Goal: Task Accomplishment & Management: Use online tool/utility

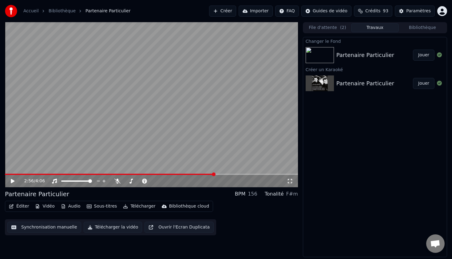
click at [250, 137] on video at bounding box center [151, 104] width 293 height 165
click at [7, 174] on span at bounding box center [127, 174] width 245 height 1
click at [115, 175] on div "1:19 / 4:06" at bounding box center [151, 181] width 293 height 12
click at [113, 174] on span at bounding box center [151, 174] width 293 height 1
click at [107, 174] on span at bounding box center [56, 174] width 102 height 1
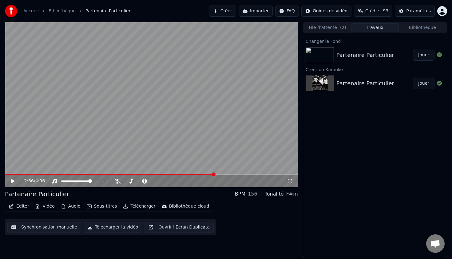
click at [18, 205] on button "Éditer" at bounding box center [18, 206] width 25 height 9
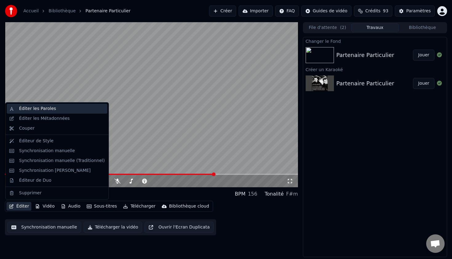
click at [59, 110] on div "Éditer les Paroles" at bounding box center [62, 109] width 86 height 6
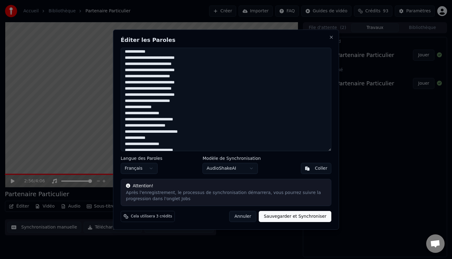
scroll to position [253, 0]
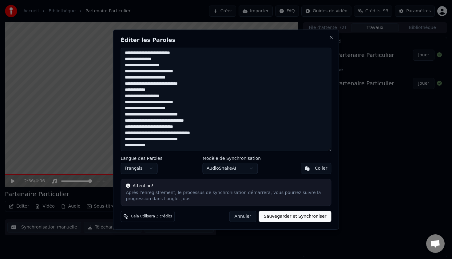
click at [249, 217] on button "Annuler" at bounding box center [242, 216] width 27 height 11
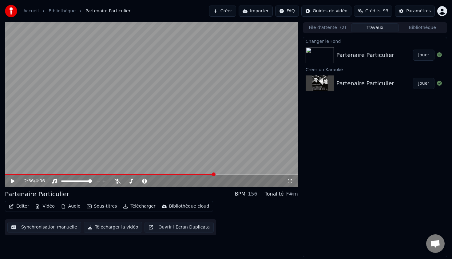
click at [26, 207] on button "Éditer" at bounding box center [18, 206] width 25 height 9
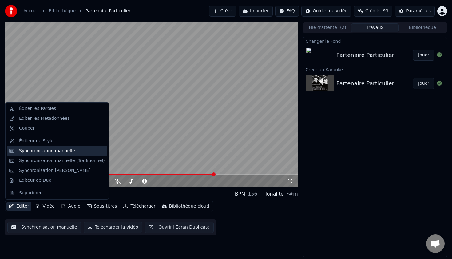
click at [41, 149] on div "Synchronisation manuelle" at bounding box center [47, 151] width 56 height 6
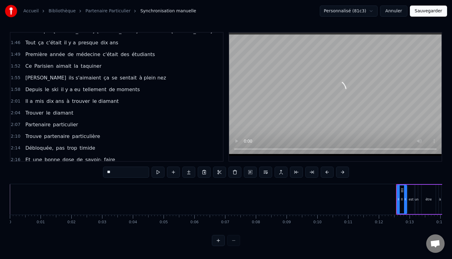
scroll to position [255, 0]
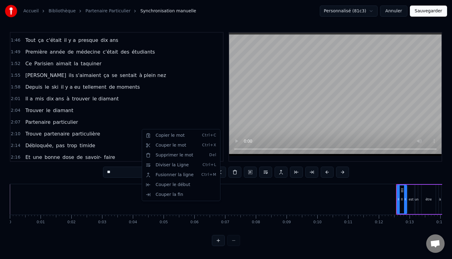
click at [88, 114] on html "Accueil Bibliothèque Partenaire Particulier Synchronisation manuelle Personnali…" at bounding box center [226, 128] width 452 height 256
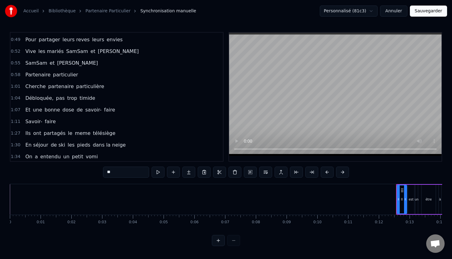
scroll to position [125, 0]
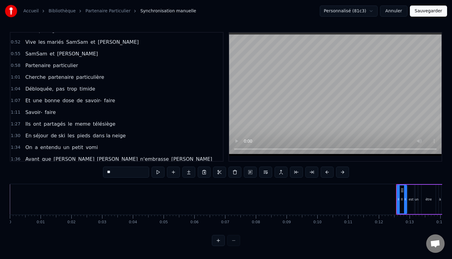
click at [30, 99] on div "Et une bonne dose de savoir- faire" at bounding box center [70, 100] width 95 height 11
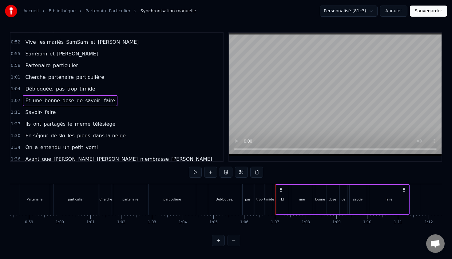
scroll to position [0, 2031]
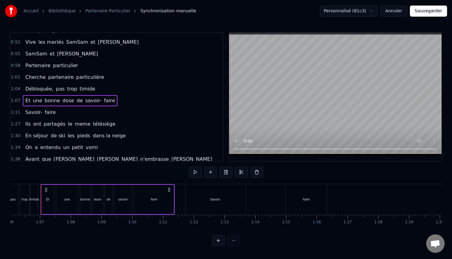
click at [29, 101] on div "Et une bonne dose de savoir- faire" at bounding box center [70, 100] width 95 height 11
click at [25, 100] on span "Et" at bounding box center [28, 100] width 6 height 7
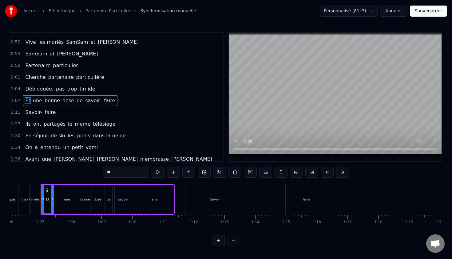
scroll to position [125, 0]
click at [25, 100] on span "Et" at bounding box center [28, 100] width 6 height 7
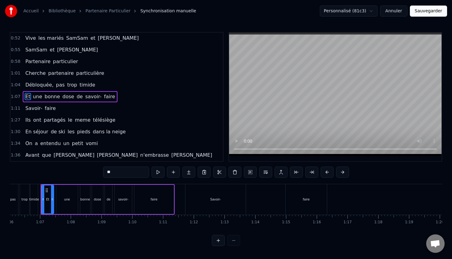
click at [24, 100] on div "Et une bonne dose de savoir- faire" at bounding box center [70, 96] width 95 height 11
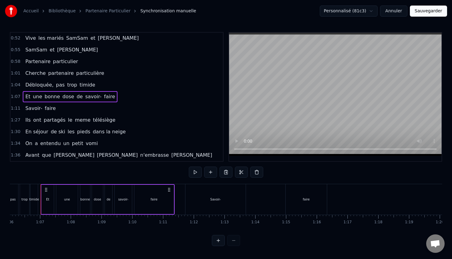
click at [26, 95] on span "Et" at bounding box center [28, 96] width 6 height 7
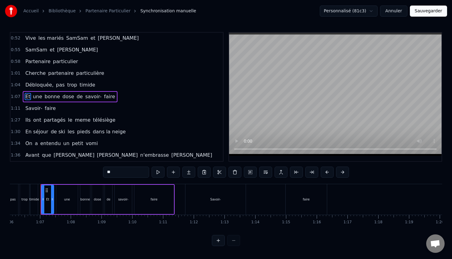
drag, startPoint x: 114, startPoint y: 171, endPoint x: 91, endPoint y: 171, distance: 23.1
click at [98, 171] on div "0:12 Il est un être à la recherche 0:15 D'une esthétique de qualité 0:18 Il est…" at bounding box center [226, 139] width 433 height 214
type input "*"
click at [41, 98] on span "une" at bounding box center [43, 96] width 10 height 7
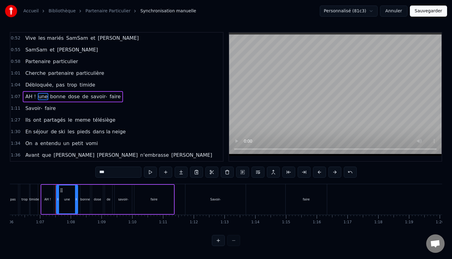
drag, startPoint x: 113, startPoint y: 169, endPoint x: 79, endPoint y: 169, distance: 34.1
click at [79, 169] on div "0:12 Il est un être à la recherche 0:15 D'une esthétique de qualité 0:18 Il est…" at bounding box center [226, 139] width 433 height 214
type input "*"
click at [60, 96] on span "bonne" at bounding box center [59, 96] width 17 height 7
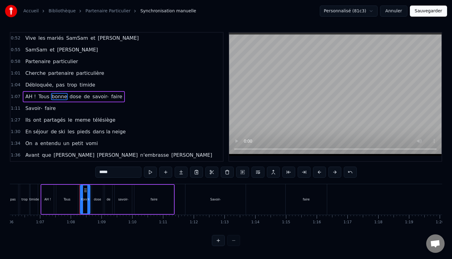
drag, startPoint x: 120, startPoint y: 176, endPoint x: 63, endPoint y: 173, distance: 57.6
click at [63, 173] on div "0:12 Il est un être à la recherche 0:15 D'une esthétique de qualité 0:18 Il est…" at bounding box center [226, 139] width 433 height 214
click at [67, 96] on span "dose" at bounding box center [67, 96] width 13 height 7
click at [118, 172] on input "****" at bounding box center [118, 171] width 46 height 11
click at [76, 98] on span "de" at bounding box center [78, 96] width 7 height 7
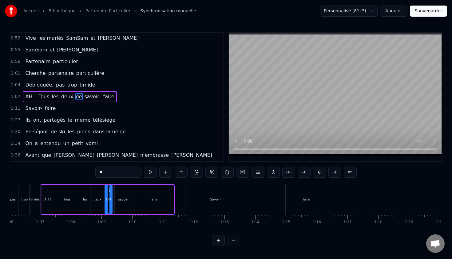
click at [116, 174] on input "**" at bounding box center [118, 171] width 46 height 11
type input "*"
click at [83, 98] on span "savoir-" at bounding box center [92, 96] width 18 height 7
drag, startPoint x: 120, startPoint y: 174, endPoint x: 81, endPoint y: 174, distance: 39.1
click at [81, 174] on div "0:12 Il est un être à la recherche 0:15 D'une esthétique de qualité 0:18 Il est…" at bounding box center [226, 139] width 433 height 214
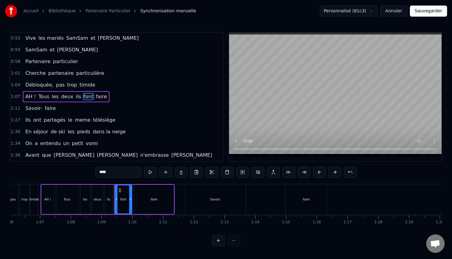
click at [95, 99] on span "faire" at bounding box center [101, 96] width 12 height 7
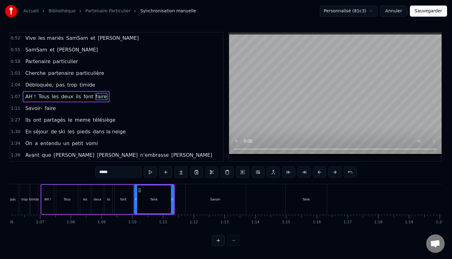
drag, startPoint x: 116, startPoint y: 172, endPoint x: 66, endPoint y: 171, distance: 50.2
click at [66, 171] on div "0:12 Il est un être à la recherche 0:15 D'une esthétique de qualité 0:18 Il est…" at bounding box center [226, 139] width 433 height 214
type input "********"
click at [128, 102] on div "1:07 AH ! Tous les deux ils font la paire" at bounding box center [116, 97] width 213 height 12
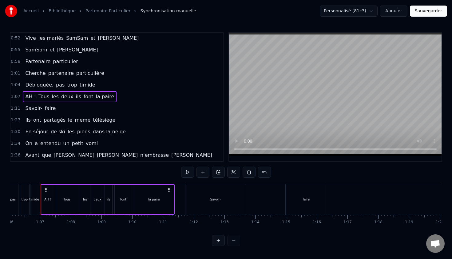
click at [14, 105] on div "1:11 Savoir- faire" at bounding box center [116, 108] width 213 height 12
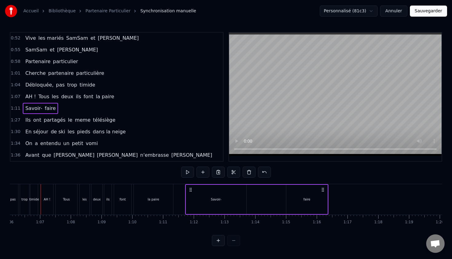
click at [23, 105] on div "Savoir- faire" at bounding box center [40, 108] width 35 height 11
click at [33, 108] on span "Savoir-" at bounding box center [34, 108] width 18 height 7
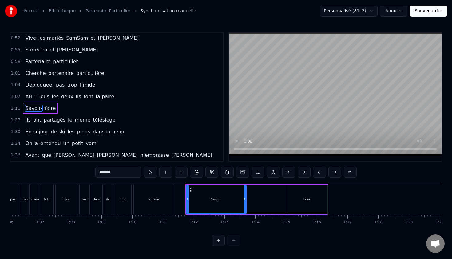
scroll to position [141, 0]
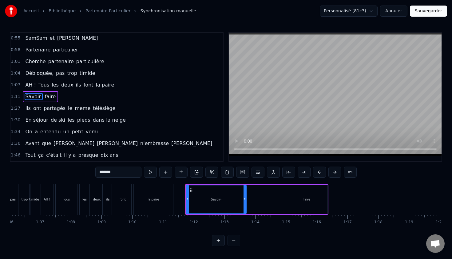
drag, startPoint x: 125, startPoint y: 174, endPoint x: 73, endPoint y: 170, distance: 52.1
click at [75, 170] on div "0:12 Il est un être à la recherche 0:15 D'une esthétique de qualité 0:18 Il est…" at bounding box center [226, 139] width 433 height 214
click at [41, 97] on span "faire" at bounding box center [44, 96] width 12 height 7
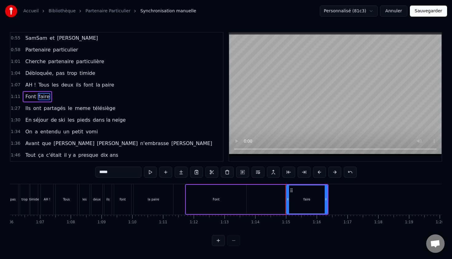
drag, startPoint x: 118, startPoint y: 172, endPoint x: 65, endPoint y: 172, distance: 52.3
click at [65, 172] on div "0:12 Il est un être à la recherche 0:15 D'une esthétique de qualité 0:18 Il est…" at bounding box center [226, 139] width 433 height 214
type input "********"
click at [179, 143] on div "1:36 Avant que [PERSON_NAME] n'embrasse [PERSON_NAME]" at bounding box center [116, 144] width 213 height 12
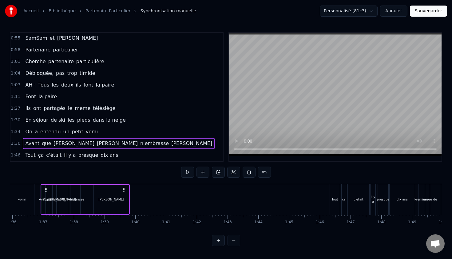
click at [16, 83] on span "1:07" at bounding box center [16, 85] width 10 height 6
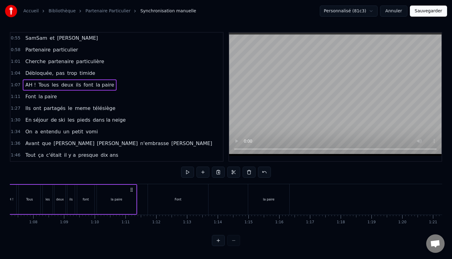
scroll to position [0, 2031]
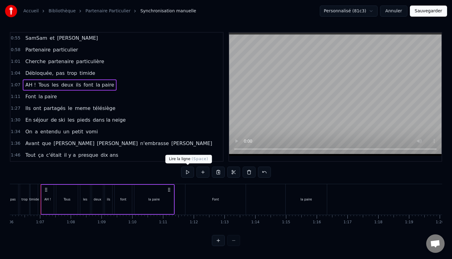
click at [190, 170] on button at bounding box center [187, 171] width 13 height 11
click at [25, 97] on span "Font" at bounding box center [31, 96] width 12 height 7
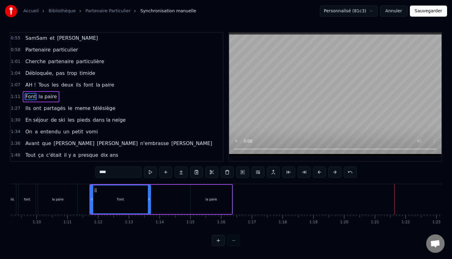
scroll to position [0, 2121]
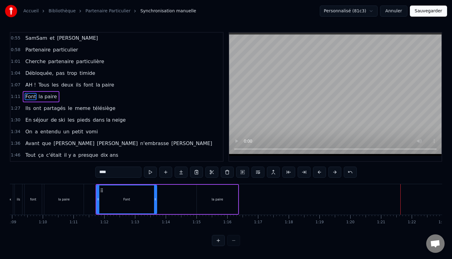
click at [156, 202] on div "Font" at bounding box center [126, 199] width 61 height 29
drag, startPoint x: 154, startPoint y: 201, endPoint x: 124, endPoint y: 198, distance: 30.6
click at [124, 198] on icon at bounding box center [124, 199] width 2 height 5
click at [209, 199] on div "la paire" at bounding box center [217, 199] width 41 height 29
type input "********"
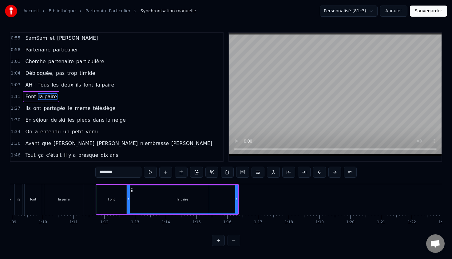
drag, startPoint x: 197, startPoint y: 199, endPoint x: 128, endPoint y: 196, distance: 69.9
click at [128, 196] on div at bounding box center [128, 199] width 2 height 28
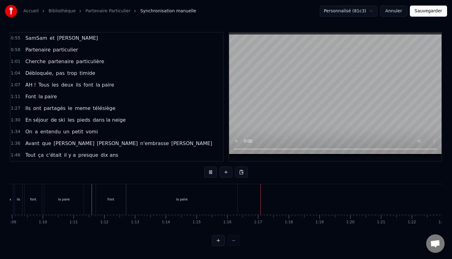
click at [164, 138] on div "1:36 Avant que [PERSON_NAME] n'embrasse [PERSON_NAME]" at bounding box center [116, 144] width 213 height 12
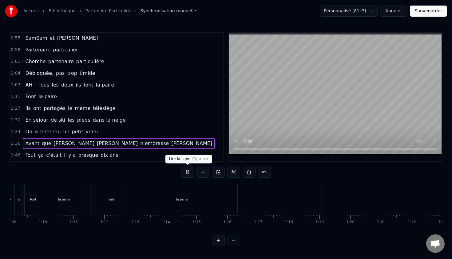
click at [185, 170] on button at bounding box center [187, 171] width 13 height 11
click at [34, 73] on span "Débloquée," at bounding box center [40, 73] width 30 height 7
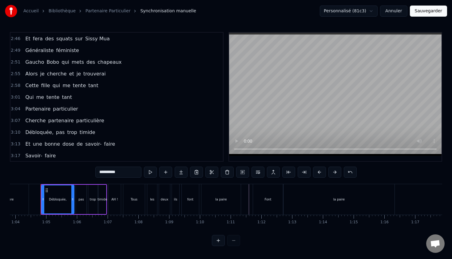
scroll to position [432, 0]
click at [30, 74] on span "Alors" at bounding box center [32, 73] width 14 height 7
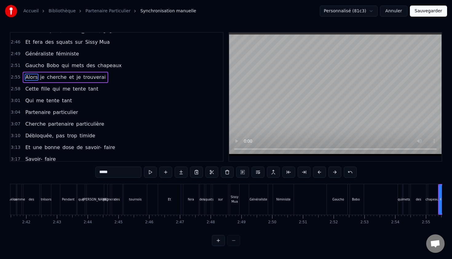
scroll to position [0, 5365]
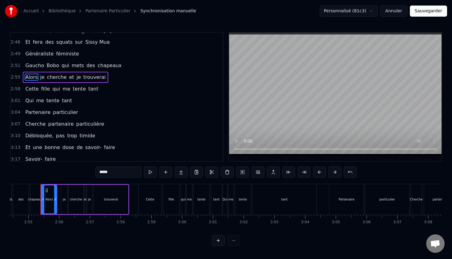
drag, startPoint x: 117, startPoint y: 172, endPoint x: 71, endPoint y: 171, distance: 45.9
click at [71, 171] on div "0:12 Il est un être à la recherche 0:15 D'une esthétique de qualité 0:18 Il est…" at bounding box center [226, 139] width 433 height 214
click at [45, 78] on span "je" at bounding box center [48, 77] width 6 height 7
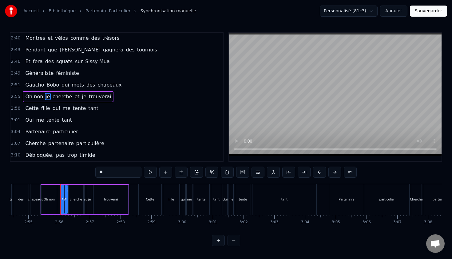
drag, startPoint x: 108, startPoint y: 169, endPoint x: 74, endPoint y: 168, distance: 33.2
click at [75, 169] on div "0:12 Il est un être à la recherche 0:15 D'une esthétique de qualité 0:18 Il est…" at bounding box center [226, 139] width 433 height 214
type input "*"
click at [65, 99] on span "cherche" at bounding box center [66, 96] width 21 height 7
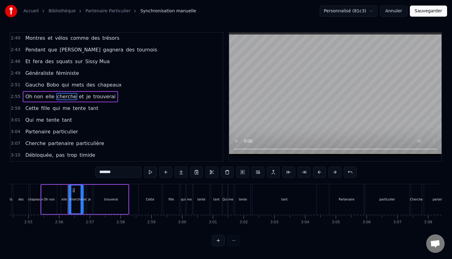
drag, startPoint x: 120, startPoint y: 173, endPoint x: 42, endPoint y: 171, distance: 77.6
click at [42, 171] on div "0:12 Il est un être à la recherche 0:15 D'une esthétique de qualité 0:18 Il est…" at bounding box center [226, 139] width 433 height 214
click at [82, 98] on span "et" at bounding box center [85, 96] width 6 height 7
drag, startPoint x: 119, startPoint y: 173, endPoint x: 66, endPoint y: 168, distance: 53.2
click at [66, 168] on div "0:12 Il est un être à la recherche 0:15 D'une esthétique de qualité 0:18 Il est…" at bounding box center [226, 139] width 433 height 214
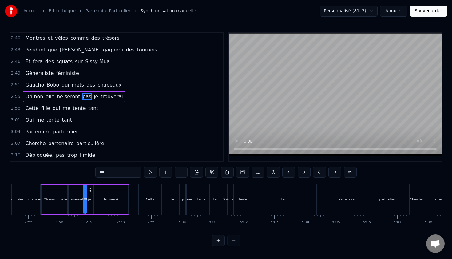
click at [106, 95] on span "trouverai" at bounding box center [112, 96] width 24 height 7
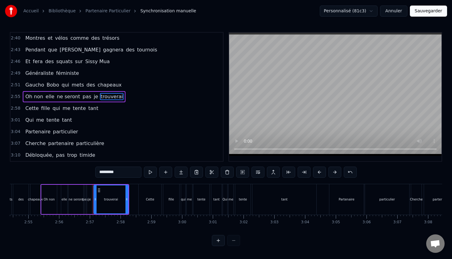
click at [124, 178] on div "*********" at bounding box center [225, 172] width 261 height 12
click at [124, 177] on input "*********" at bounding box center [118, 171] width 46 height 11
click at [93, 96] on span "je" at bounding box center [96, 96] width 6 height 7
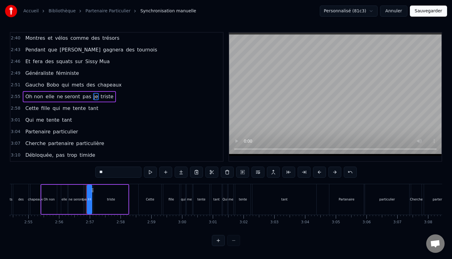
type input "******"
click at [158, 99] on div "2:55 Oh non elle ne seront pas triste" at bounding box center [116, 97] width 213 height 12
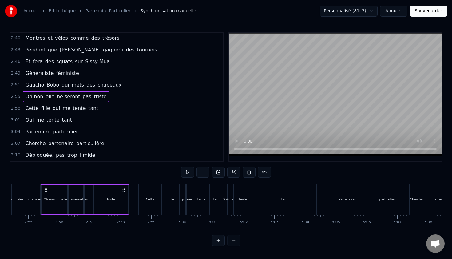
click at [26, 107] on span "Cette" at bounding box center [32, 108] width 14 height 7
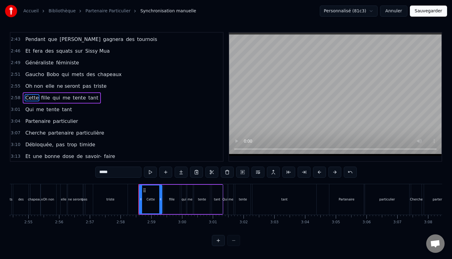
scroll to position [421, 0]
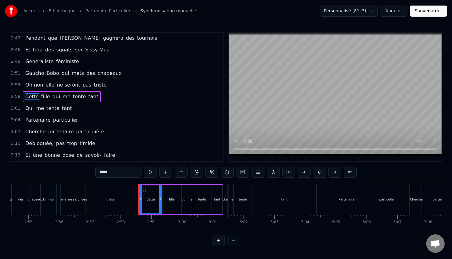
drag, startPoint x: 106, startPoint y: 172, endPoint x: 67, endPoint y: 168, distance: 39.9
click at [67, 168] on div "0:12 Il est un être à la recherche 0:15 D'une esthétique de qualité 0:18 Il est…" at bounding box center [226, 139] width 433 height 214
type input "*"
click at [46, 97] on span "fille" at bounding box center [44, 96] width 10 height 7
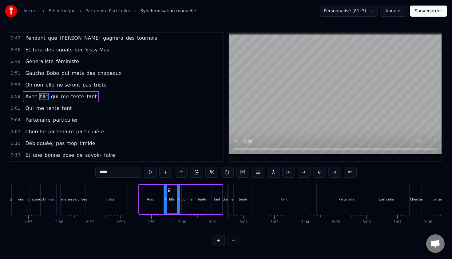
drag, startPoint x: 105, startPoint y: 171, endPoint x: 63, endPoint y: 170, distance: 42.5
click at [63, 170] on div "0:12 Il est un être à la recherche 0:15 D'une esthétique de qualité 0:18 Il est…" at bounding box center [226, 139] width 433 height 214
click at [56, 96] on span "qui" at bounding box center [57, 96] width 9 height 7
type input "***"
drag, startPoint x: 117, startPoint y: 174, endPoint x: 60, endPoint y: 169, distance: 57.1
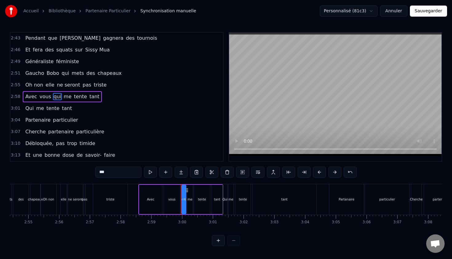
click at [60, 169] on div "0:12 Il est un être à la recherche 0:15 D'une esthétique de qualité 0:18 Il est…" at bounding box center [226, 139] width 433 height 214
click at [68, 96] on span "me" at bounding box center [72, 96] width 9 height 7
drag, startPoint x: 110, startPoint y: 172, endPoint x: 99, endPoint y: 172, distance: 10.8
click at [102, 172] on input "**" at bounding box center [118, 171] width 46 height 11
type input "*"
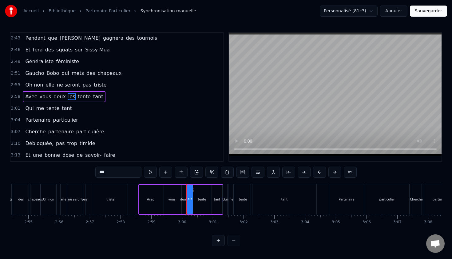
click at [79, 97] on span "tente" at bounding box center [84, 96] width 14 height 7
drag, startPoint x: 116, startPoint y: 171, endPoint x: 66, endPoint y: 168, distance: 49.7
click at [66, 168] on div "0:12 Il est un être à la recherche 0:15 D'une esthétique de qualité 0:18 Il est…" at bounding box center [226, 139] width 433 height 214
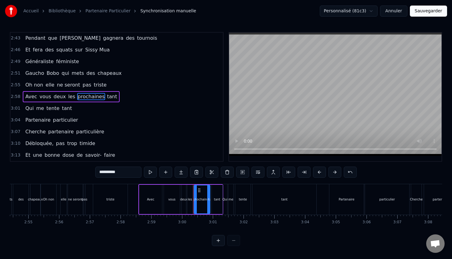
click at [106, 98] on span "tant" at bounding box center [111, 96] width 11 height 7
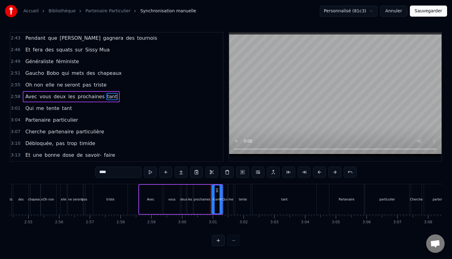
drag, startPoint x: 109, startPoint y: 173, endPoint x: 70, endPoint y: 172, distance: 39.7
click at [70, 172] on div "0:12 Il est un être à la recherche 0:15 D'une esthétique de qualité 0:18 Il est…" at bounding box center [226, 139] width 433 height 214
type input "********"
click at [185, 119] on div "3:04 Partenaire particulier" at bounding box center [116, 120] width 213 height 12
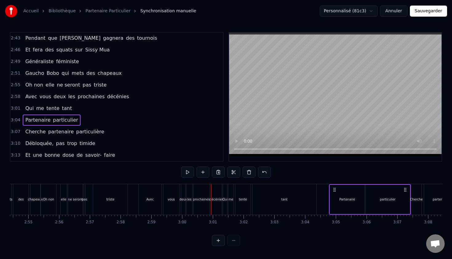
click at [28, 110] on span "Qui" at bounding box center [30, 108] width 10 height 7
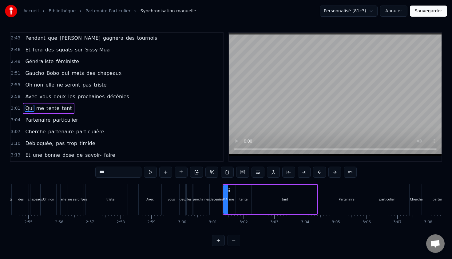
scroll to position [433, 0]
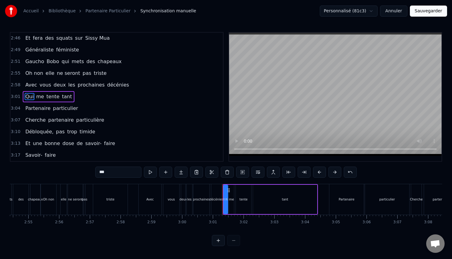
drag, startPoint x: 111, startPoint y: 171, endPoint x: 75, endPoint y: 169, distance: 36.4
click at [75, 169] on div "0:12 Il est un être à la recherche 0:15 D'une esthétique de qualité 0:18 Il est…" at bounding box center [226, 139] width 433 height 214
click at [53, 97] on span "me" at bounding box center [55, 96] width 9 height 7
click at [53, 97] on span "tente" at bounding box center [58, 96] width 14 height 7
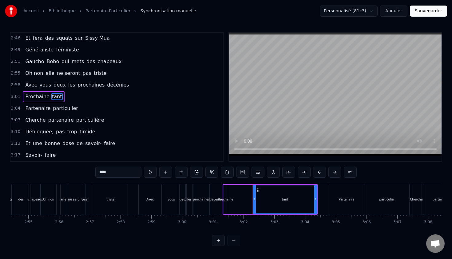
drag, startPoint x: 112, startPoint y: 172, endPoint x: 70, endPoint y: 172, distance: 42.1
click at [70, 172] on div "0:12 Il est un être à la recherche 0:15 D'une esthétique de qualité 0:18 Il est…" at bounding box center [226, 139] width 433 height 214
type input "********"
click at [148, 129] on div "3:10 Débloquée, pas trop timide" at bounding box center [116, 132] width 213 height 12
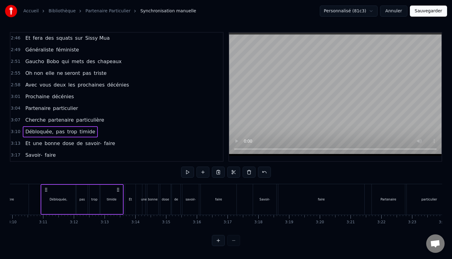
click at [55, 98] on span "décénies" at bounding box center [62, 96] width 23 height 7
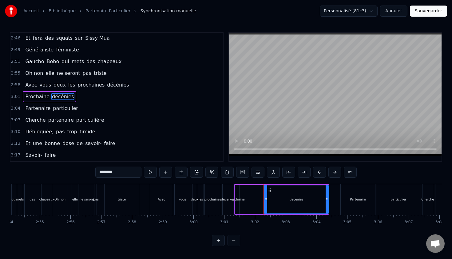
scroll to position [0, 5352]
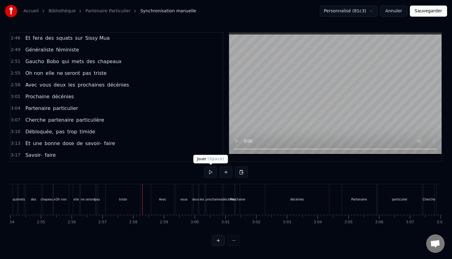
click at [205, 174] on button at bounding box center [210, 171] width 13 height 11
click at [204, 166] on button at bounding box center [210, 171] width 13 height 11
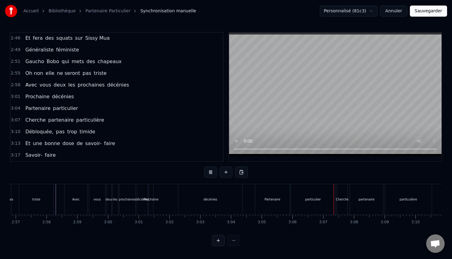
click at [131, 176] on div "0:12 Il est un être à la recherche 0:15 D'une esthétique de qualité 0:18 Il est…" at bounding box center [226, 139] width 433 height 214
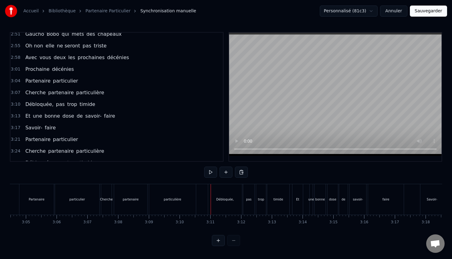
scroll to position [463, 0]
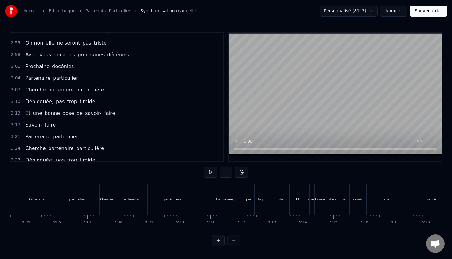
click at [30, 89] on span "Cherche" at bounding box center [36, 89] width 22 height 7
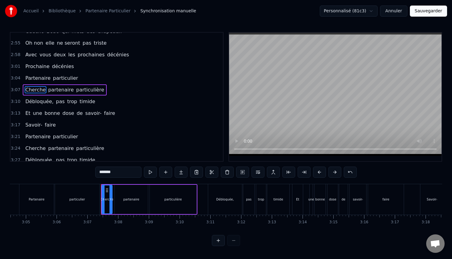
scroll to position [456, 0]
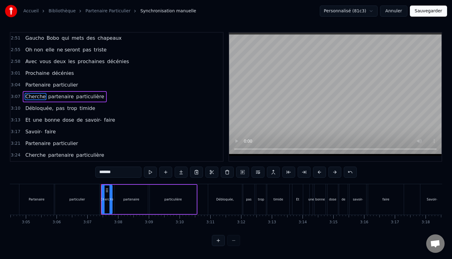
drag, startPoint x: 123, startPoint y: 173, endPoint x: 82, endPoint y: 172, distance: 40.6
click at [82, 172] on div "0:12 Il est un être à la recherche 0:15 D'une esthétique de qualité 0:18 Il est…" at bounding box center [226, 139] width 433 height 214
type input "**"
click at [171, 141] on div "3:21 Partenaire particulier" at bounding box center [116, 144] width 213 height 12
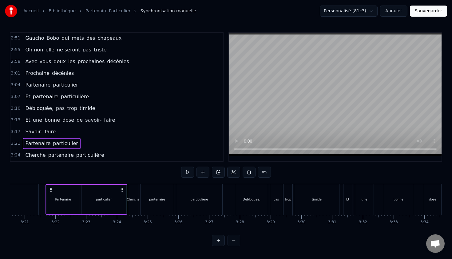
scroll to position [0, 6174]
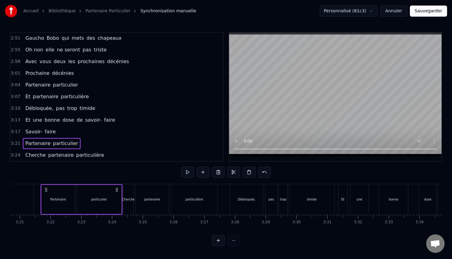
click at [33, 110] on span "Débloquée," at bounding box center [40, 108] width 30 height 7
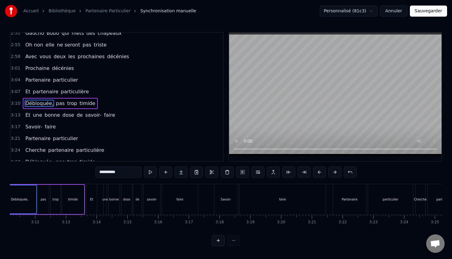
scroll to position [0, 5843]
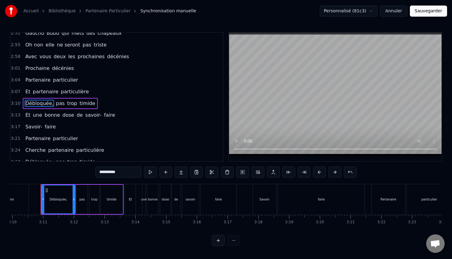
drag, startPoint x: 120, startPoint y: 172, endPoint x: 49, endPoint y: 164, distance: 71.8
click at [49, 164] on div "0:12 Il est un être à la recherche 0:15 D'une esthétique de qualité 0:18 Il est…" at bounding box center [226, 139] width 433 height 214
click at [49, 104] on span "pas" at bounding box center [49, 103] width 10 height 7
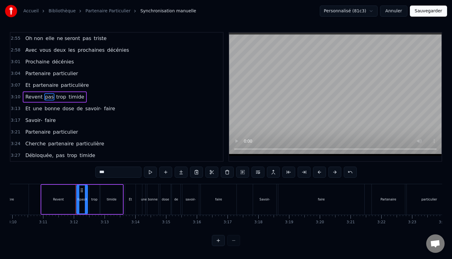
scroll to position [468, 0]
drag, startPoint x: 108, startPoint y: 172, endPoint x: 80, endPoint y: 172, distance: 28.3
click at [82, 172] on div "0:12 Il est un être à la recherche 0:15 D'une esthétique de qualité 0:18 Il est…" at bounding box center [226, 139] width 433 height 214
click at [57, 97] on span "trop" at bounding box center [58, 96] width 11 height 7
drag, startPoint x: 117, startPoint y: 170, endPoint x: 67, endPoint y: 170, distance: 49.5
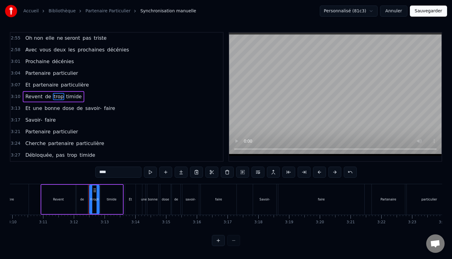
click at [67, 170] on div "0:12 Il est un être à la recherche 0:15 D'une esthétique de qualité 0:18 Il est…" at bounding box center [226, 139] width 433 height 214
type input "*******"
click at [76, 92] on div "Revent de s'offir timide" at bounding box center [55, 96] width 65 height 11
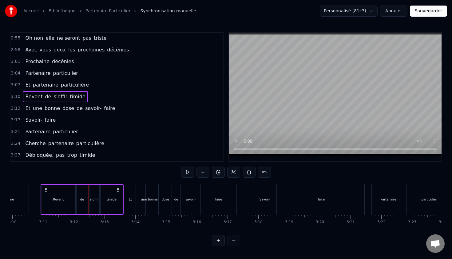
click at [76, 96] on span "timide" at bounding box center [77, 96] width 17 height 7
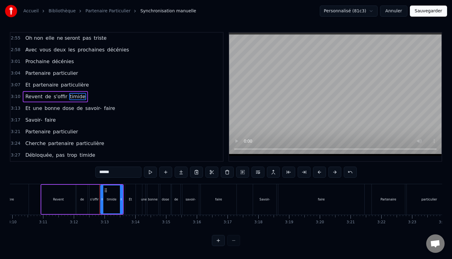
drag, startPoint x: 123, startPoint y: 172, endPoint x: 49, endPoint y: 170, distance: 74.5
click at [49, 170] on div "0:12 Il est un être à la recherche 0:15 D'une esthétique de qualité 0:18 Il est…" at bounding box center [226, 139] width 433 height 214
type input "**********"
click at [35, 113] on div "Et une bonne dose de savoir- faire" at bounding box center [70, 108] width 95 height 11
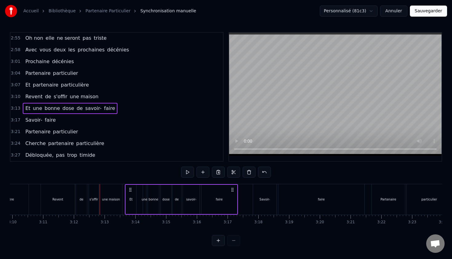
click at [37, 108] on span "une" at bounding box center [37, 108] width 10 height 7
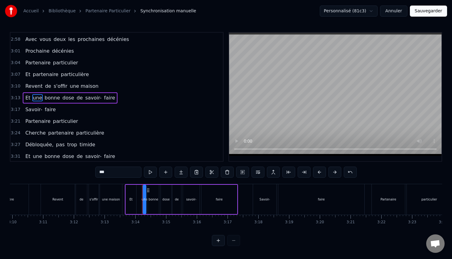
scroll to position [480, 0]
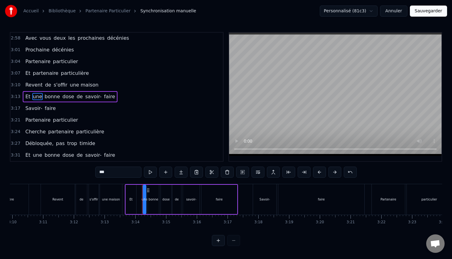
drag, startPoint x: 111, startPoint y: 174, endPoint x: 102, endPoint y: 173, distance: 9.9
click at [104, 174] on input "***" at bounding box center [118, 171] width 46 height 11
click at [97, 170] on input "****" at bounding box center [118, 171] width 46 height 11
type input "*"
type input "**"
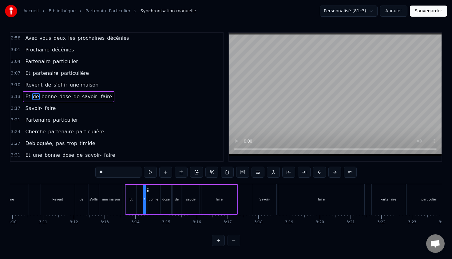
click at [43, 92] on div "Et de bonne dose de savoir- faire" at bounding box center [69, 96] width 92 height 11
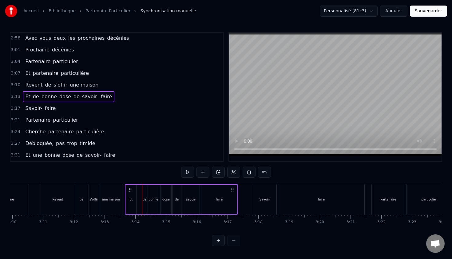
click at [44, 97] on span "bonne" at bounding box center [49, 96] width 17 height 7
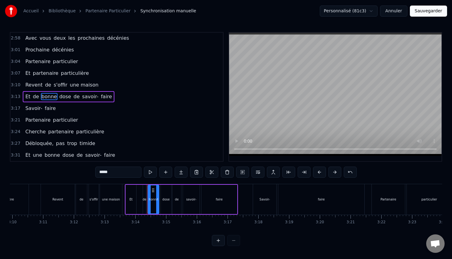
drag, startPoint x: 120, startPoint y: 171, endPoint x: 44, endPoint y: 161, distance: 77.3
click at [44, 161] on div "0:12 Il est un être à la recherche 0:15 D'une esthétique de qualité 0:18 Il est…" at bounding box center [226, 139] width 433 height 214
click at [66, 95] on span "dose" at bounding box center [72, 96] width 13 height 7
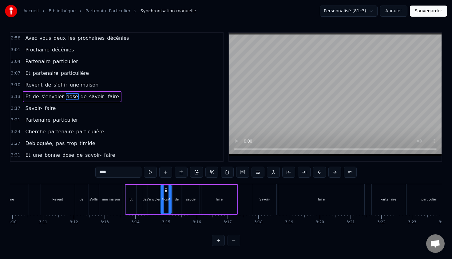
drag, startPoint x: 113, startPoint y: 172, endPoint x: 86, endPoint y: 168, distance: 27.6
click at [86, 168] on div "0:12 Il est un être à la recherche 0:15 D'une esthétique de qualité 0:18 Il est…" at bounding box center [226, 139] width 433 height 214
click at [74, 98] on span "de" at bounding box center [77, 96] width 7 height 7
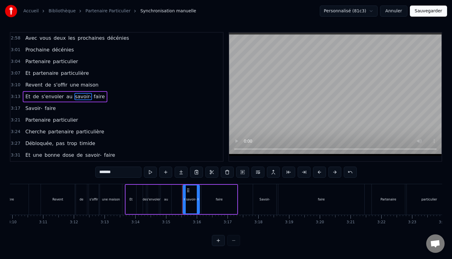
drag, startPoint x: 118, startPoint y: 172, endPoint x: 71, endPoint y: 167, distance: 46.4
click at [71, 167] on div "0:12 Il est un être à la recherche 0:15 D'une esthétique de qualité 0:18 Il est…" at bounding box center [226, 139] width 433 height 214
click at [129, 94] on span "faire" at bounding box center [135, 96] width 12 height 7
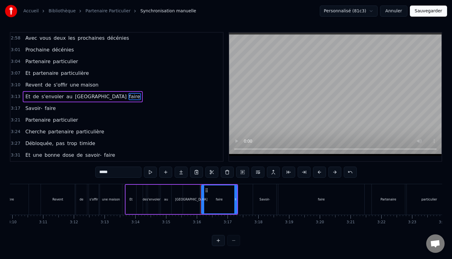
type input "*******"
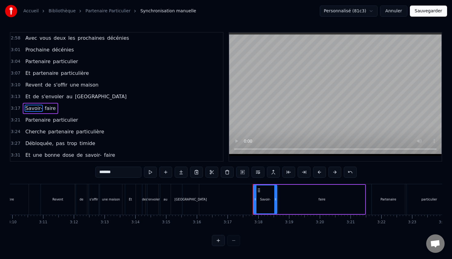
scroll to position [491, 0]
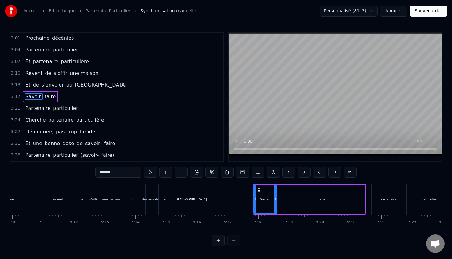
click at [126, 112] on div "3:21 Partenaire particulier" at bounding box center [116, 108] width 213 height 12
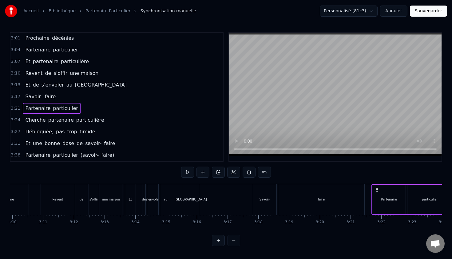
click at [32, 97] on span "Savoir-" at bounding box center [34, 96] width 18 height 7
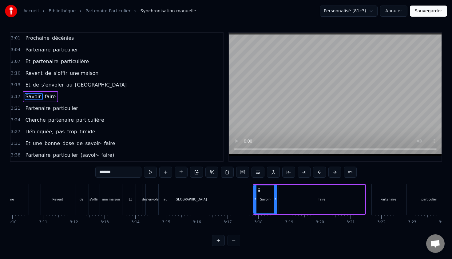
drag, startPoint x: 116, startPoint y: 174, endPoint x: 70, endPoint y: 164, distance: 46.5
click at [70, 164] on div "0:12 Il est un être à la recherche 0:15 D'une esthétique de qualité 0:18 Il est…" at bounding box center [226, 139] width 433 height 214
click at [37, 95] on span "faire" at bounding box center [40, 96] width 12 height 7
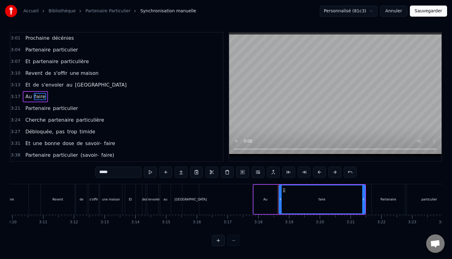
drag, startPoint x: 115, startPoint y: 172, endPoint x: 81, endPoint y: 168, distance: 35.0
click at [81, 168] on div "0:12 Il est un être à la recherche 0:15 D'une esthétique de qualité 0:18 Il est…" at bounding box center [226, 139] width 433 height 214
type input "*****"
click at [178, 131] on div "3:27 Débloquée, pas trop timide" at bounding box center [116, 132] width 213 height 12
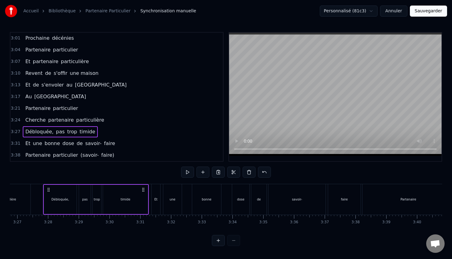
scroll to position [0, 6363]
click at [25, 48] on span "Partenaire" at bounding box center [38, 49] width 26 height 7
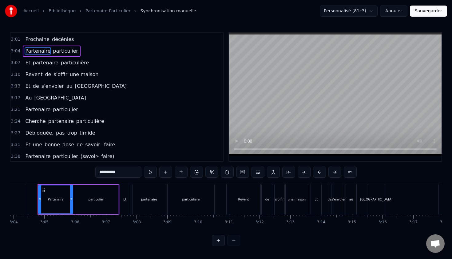
scroll to position [0, 5654]
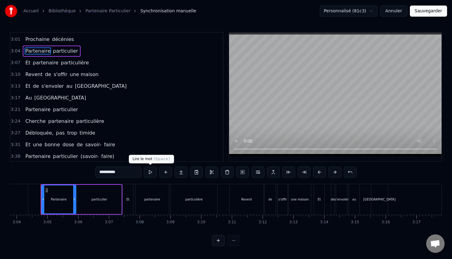
click at [146, 172] on button at bounding box center [150, 171] width 13 height 11
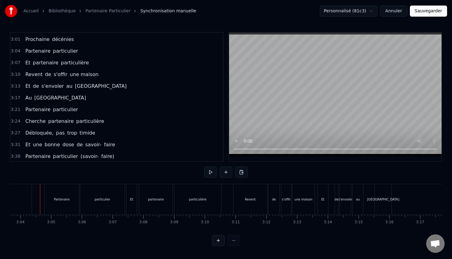
scroll to position [0, 5649]
click at [338, 195] on div "de" at bounding box center [337, 199] width 3 height 30
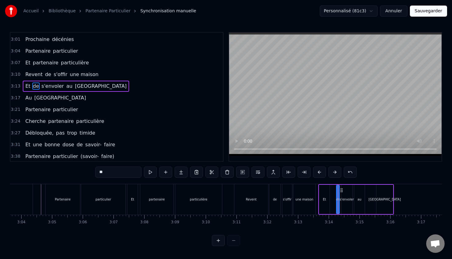
scroll to position [480, 0]
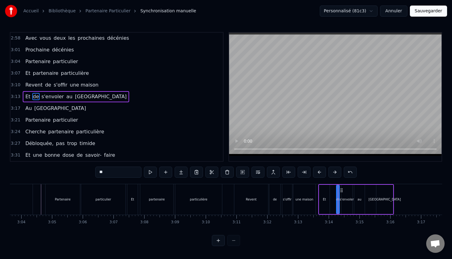
click at [340, 199] on div "de" at bounding box center [338, 199] width 4 height 5
drag, startPoint x: 338, startPoint y: 199, endPoint x: 343, endPoint y: 198, distance: 4.6
click at [343, 198] on icon at bounding box center [342, 199] width 2 height 5
click at [351, 201] on div "s'envoler" at bounding box center [346, 199] width 11 height 29
drag, startPoint x: 351, startPoint y: 198, endPoint x: 355, endPoint y: 198, distance: 4.0
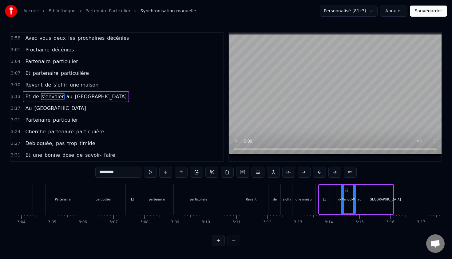
click at [355, 198] on icon at bounding box center [354, 199] width 2 height 5
click at [315, 197] on div "une maison" at bounding box center [304, 199] width 22 height 30
type input "**********"
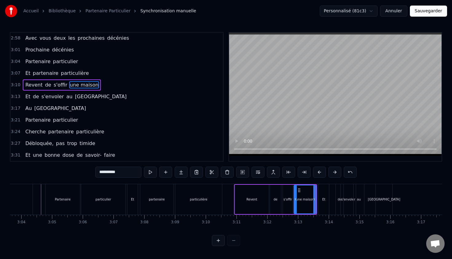
scroll to position [468, 0]
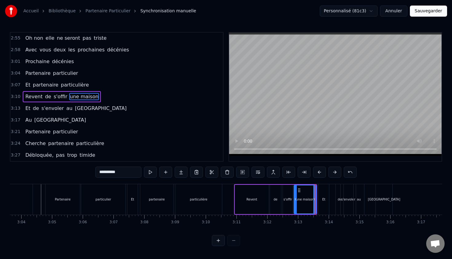
click at [317, 198] on div "Revent de s'offir une maison" at bounding box center [275, 199] width 83 height 30
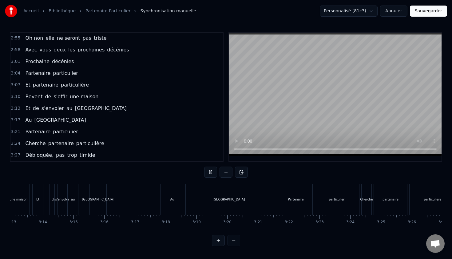
scroll to position [0, 6022]
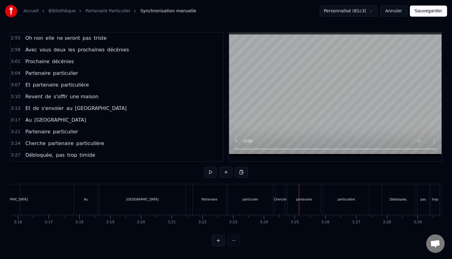
click at [36, 145] on span "Cherche" at bounding box center [36, 143] width 22 height 7
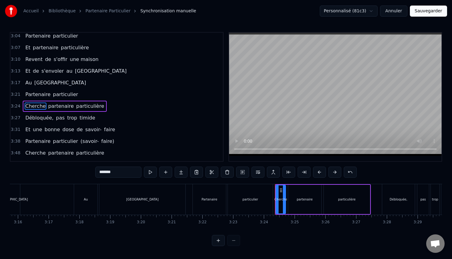
scroll to position [515, 0]
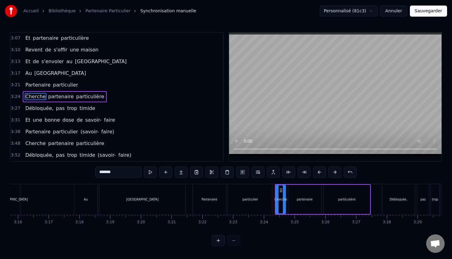
drag, startPoint x: 118, startPoint y: 174, endPoint x: 82, endPoint y: 168, distance: 36.5
click at [82, 168] on div "0:12 Il est un être à la recherche 0:15 D'une esthétique de qualité 0:18 Il est…" at bounding box center [226, 139] width 433 height 214
type input "**"
click at [169, 75] on div "3:17 Au [GEOGRAPHIC_DATA]" at bounding box center [116, 73] width 213 height 12
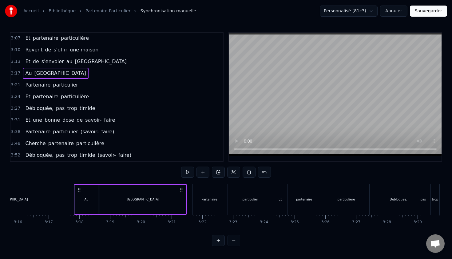
click at [35, 108] on span "Débloquée," at bounding box center [40, 108] width 30 height 7
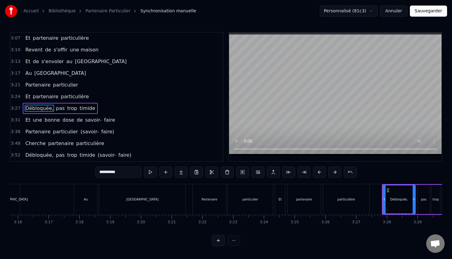
scroll to position [526, 0]
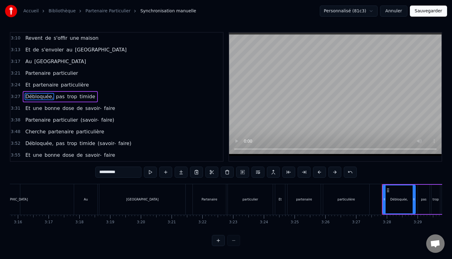
drag, startPoint x: 122, startPoint y: 172, endPoint x: 91, endPoint y: 166, distance: 30.8
click at [91, 166] on div "0:12 Il est un être à la recherche 0:15 D'une esthétique de qualité 0:18 Il est…" at bounding box center [226, 139] width 433 height 214
click at [70, 94] on span "pas" at bounding box center [75, 96] width 10 height 7
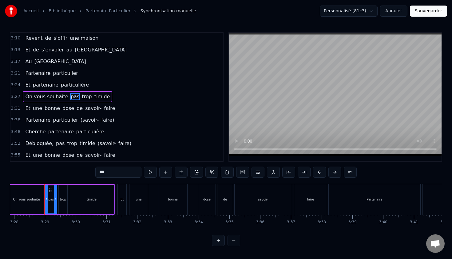
scroll to position [0, 6398]
drag, startPoint x: 114, startPoint y: 174, endPoint x: 76, endPoint y: 166, distance: 38.8
click at [76, 166] on div "0:12 Il est un être à la recherche 0:15 D'une esthétique de qualité 0:18 Il est…" at bounding box center [226, 139] width 433 height 214
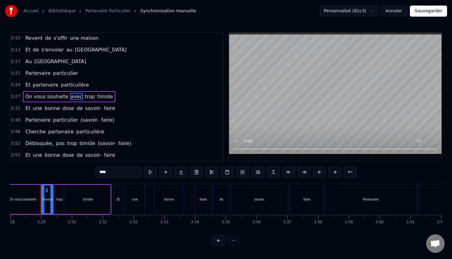
click at [86, 95] on span "trop" at bounding box center [89, 96] width 11 height 7
drag, startPoint x: 113, startPoint y: 172, endPoint x: 60, endPoint y: 169, distance: 53.3
click at [60, 169] on div "0:12 Il est un être à la recherche 0:15 D'une esthétique de qualité 0:18 Il est…" at bounding box center [226, 139] width 433 height 214
click at [102, 96] on span "timide" at bounding box center [106, 96] width 17 height 7
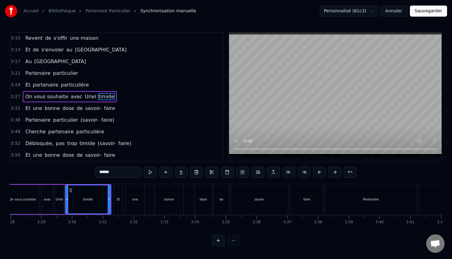
type input "**"
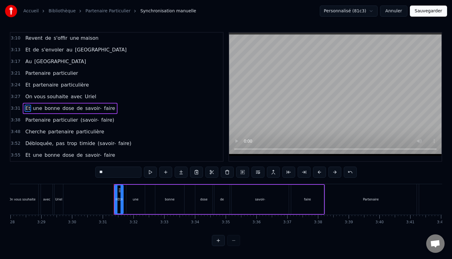
scroll to position [538, 0]
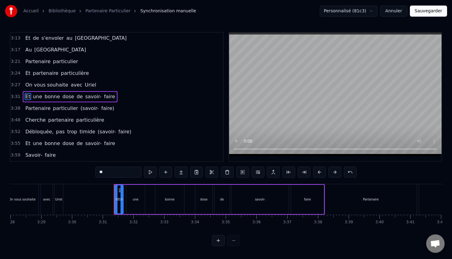
click at [28, 98] on span "Et" at bounding box center [28, 96] width 6 height 7
drag, startPoint x: 109, startPoint y: 170, endPoint x: 81, endPoint y: 170, distance: 27.7
click at [81, 170] on div "0:12 Il est un être à la recherche 0:15 D'une esthétique de qualité 0:18 Il est…" at bounding box center [226, 139] width 433 height 214
click at [39, 96] on span "une" at bounding box center [42, 96] width 10 height 7
drag, startPoint x: 113, startPoint y: 174, endPoint x: 56, endPoint y: 172, distance: 56.6
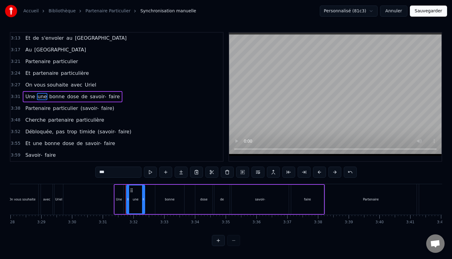
click at [56, 172] on div "0:12 Il est un être à la recherche 0:15 D'une esthétique de qualité 0:18 Il est…" at bounding box center [226, 139] width 433 height 214
click at [51, 99] on span "bonne" at bounding box center [55, 96] width 17 height 7
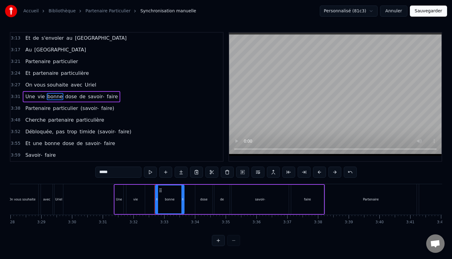
drag, startPoint x: 123, startPoint y: 173, endPoint x: 62, endPoint y: 173, distance: 61.2
click at [62, 173] on div "0:12 Il est un être à la recherche 0:15 D'une esthétique de qualité 0:18 Il est…" at bounding box center [226, 139] width 433 height 214
click at [69, 98] on span "dose" at bounding box center [70, 96] width 13 height 7
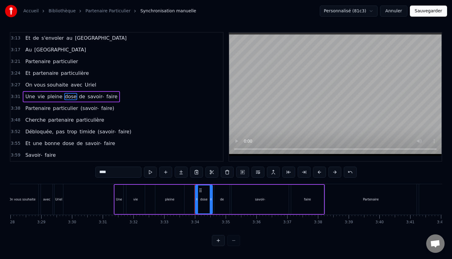
drag, startPoint x: 113, startPoint y: 170, endPoint x: 85, endPoint y: 168, distance: 28.0
click at [85, 168] on div "0:12 Il est un être à la recherche 0:15 D'une esthétique de qualité 0:18 Il est…" at bounding box center [226, 139] width 433 height 214
type input "**********"
click at [113, 101] on div "Une vie pleine d'étincell de savoir- faire" at bounding box center [77, 96] width 108 height 11
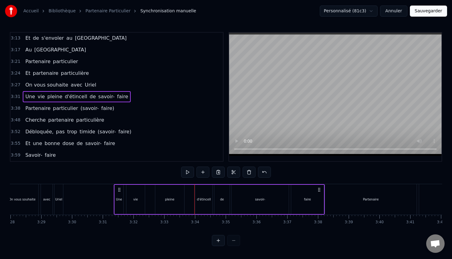
click at [117, 95] on span "faire" at bounding box center [123, 96] width 12 height 7
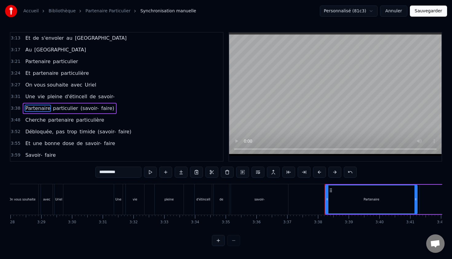
click at [98, 98] on span "savoir-" at bounding box center [107, 96] width 18 height 7
click at [89, 96] on span "de" at bounding box center [92, 96] width 7 height 7
click at [78, 96] on span "d'étincell" at bounding box center [76, 96] width 24 height 7
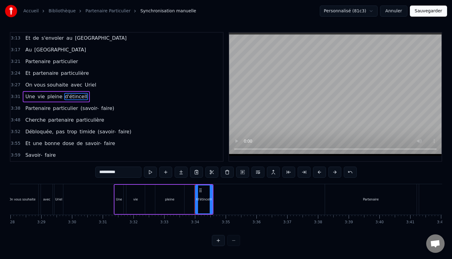
click at [123, 172] on input "**********" at bounding box center [118, 171] width 46 height 11
type input "**********"
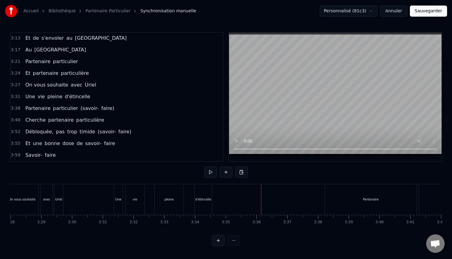
click at [208, 198] on div "d'étincelle" at bounding box center [203, 199] width 16 height 5
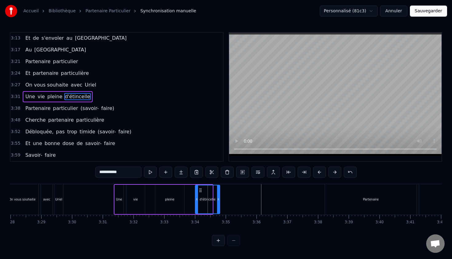
drag, startPoint x: 212, startPoint y: 199, endPoint x: 221, endPoint y: 199, distance: 9.2
click at [220, 199] on div "d'étincelle" at bounding box center [207, 199] width 25 height 29
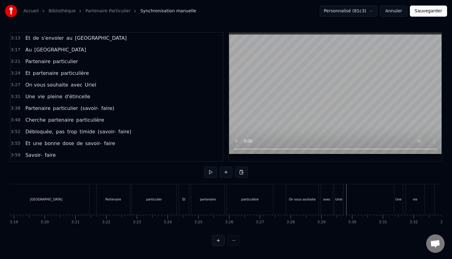
scroll to position [0, 6118]
click at [400, 199] on div "Une" at bounding box center [399, 199] width 6 height 5
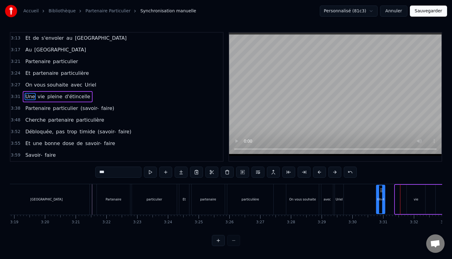
drag, startPoint x: 400, startPoint y: 189, endPoint x: 381, endPoint y: 190, distance: 19.1
click at [381, 190] on icon at bounding box center [381, 190] width 5 height 5
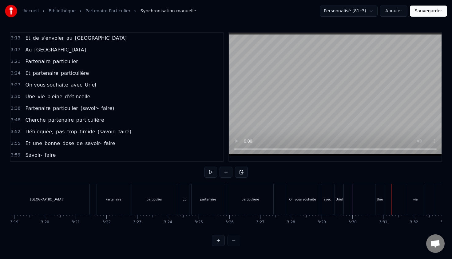
click at [415, 194] on div "vie" at bounding box center [415, 199] width 18 height 30
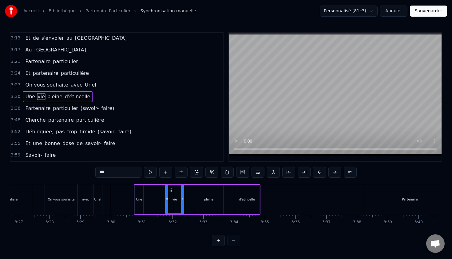
scroll to position [0, 6342]
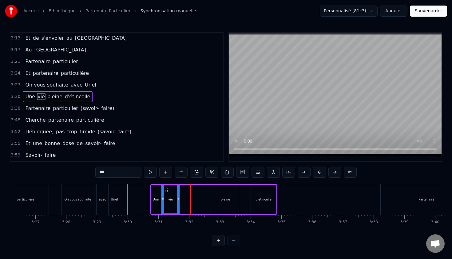
drag, startPoint x: 187, startPoint y: 190, endPoint x: 166, endPoint y: 189, distance: 20.6
click at [166, 189] on icon at bounding box center [166, 190] width 5 height 5
click at [201, 188] on div "Une vie pleine d'étincelle" at bounding box center [213, 199] width 127 height 30
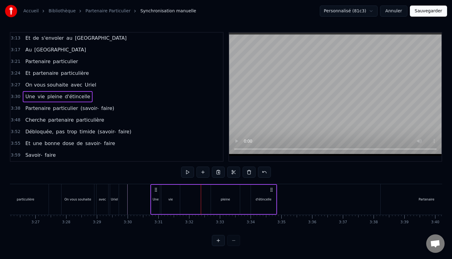
click at [230, 194] on div "pleine" at bounding box center [225, 199] width 29 height 29
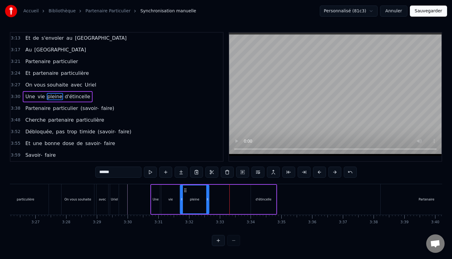
drag, startPoint x: 216, startPoint y: 189, endPoint x: 185, endPoint y: 188, distance: 30.8
click at [185, 188] on icon at bounding box center [185, 190] width 5 height 5
click at [260, 191] on div "d'étincelle" at bounding box center [263, 199] width 25 height 29
type input "**********"
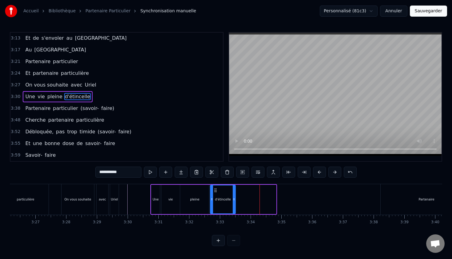
drag, startPoint x: 255, startPoint y: 188, endPoint x: 214, endPoint y: 188, distance: 40.6
click at [214, 188] on icon at bounding box center [215, 190] width 5 height 5
drag, startPoint x: 235, startPoint y: 197, endPoint x: 239, endPoint y: 197, distance: 4.0
click at [239, 197] on icon at bounding box center [238, 199] width 2 height 5
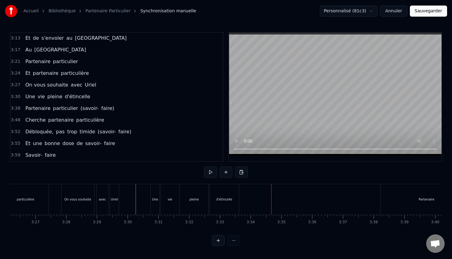
click at [417, 197] on div "Partenaire" at bounding box center [427, 199] width 92 height 30
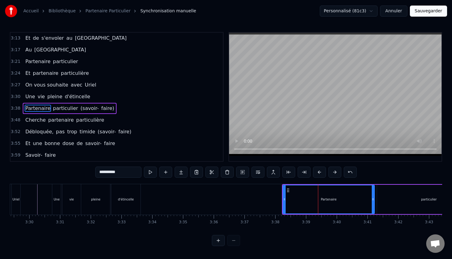
scroll to position [0, 6429]
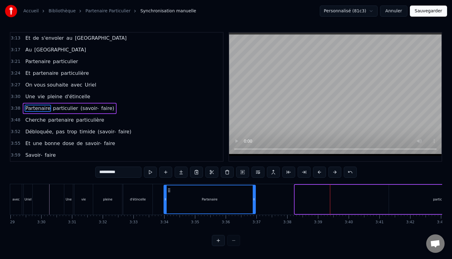
drag, startPoint x: 300, startPoint y: 190, endPoint x: 169, endPoint y: 193, distance: 130.8
click at [169, 193] on div "Partenaire" at bounding box center [209, 199] width 91 height 28
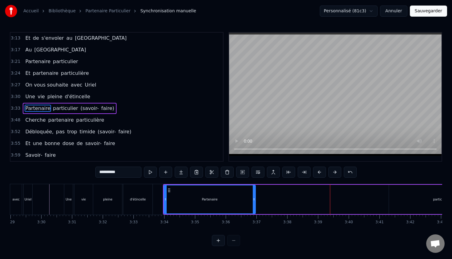
click at [432, 201] on div "particulier" at bounding box center [441, 199] width 104 height 29
type input "**********"
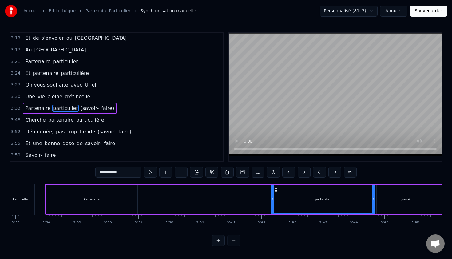
scroll to position [0, 6527]
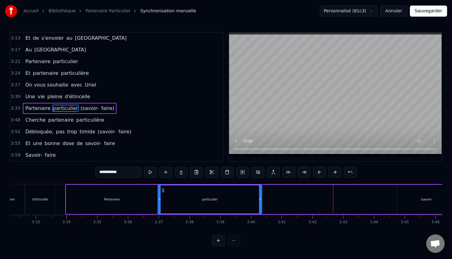
drag, startPoint x: 295, startPoint y: 190, endPoint x: 162, endPoint y: 192, distance: 133.5
click at [162, 192] on icon at bounding box center [163, 190] width 5 height 5
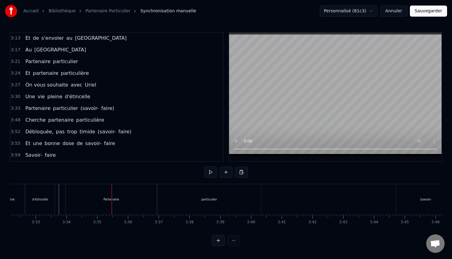
click at [148, 199] on div "Partenaire" at bounding box center [112, 199] width 92 height 30
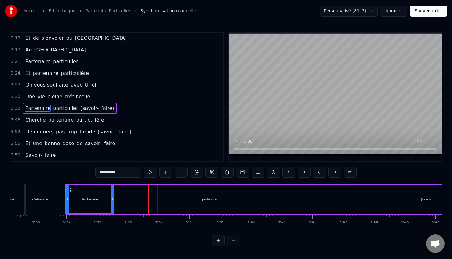
drag, startPoint x: 156, startPoint y: 199, endPoint x: 113, endPoint y: 197, distance: 42.8
click at [113, 197] on icon at bounding box center [112, 199] width 2 height 5
click at [169, 197] on div "particulier" at bounding box center [210, 199] width 104 height 29
type input "**********"
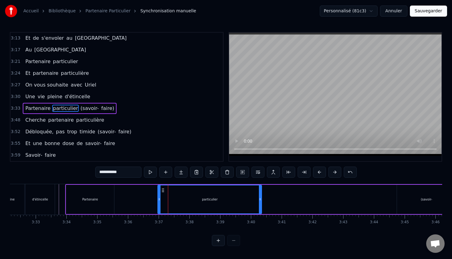
drag, startPoint x: 177, startPoint y: 197, endPoint x: 168, endPoint y: 197, distance: 9.5
click at [168, 197] on div "particulier" at bounding box center [209, 199] width 103 height 28
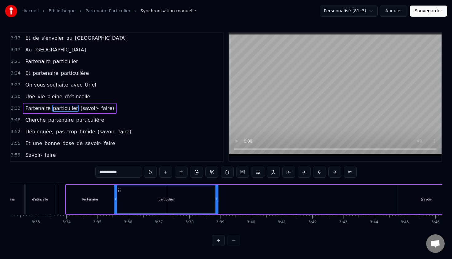
drag, startPoint x: 162, startPoint y: 190, endPoint x: 118, endPoint y: 190, distance: 43.7
click at [118, 190] on icon at bounding box center [119, 190] width 5 height 5
drag, startPoint x: 217, startPoint y: 199, endPoint x: 177, endPoint y: 198, distance: 40.0
click at [177, 198] on icon at bounding box center [177, 199] width 2 height 5
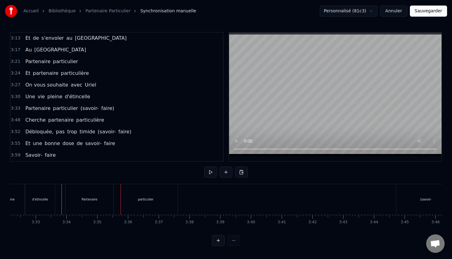
click at [137, 191] on div "particulier" at bounding box center [146, 199] width 64 height 30
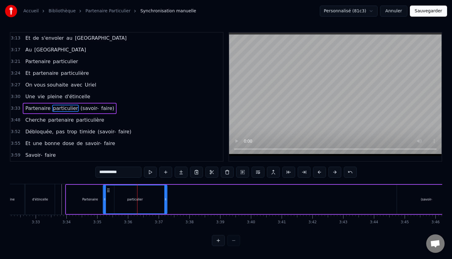
drag, startPoint x: 118, startPoint y: 190, endPoint x: 107, endPoint y: 190, distance: 11.4
click at [107, 190] on icon at bounding box center [108, 190] width 5 height 5
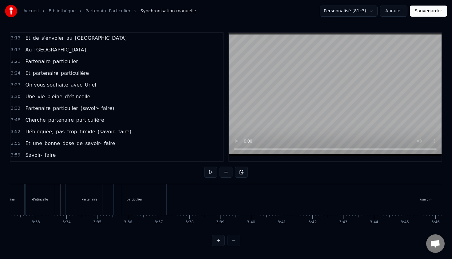
click at [136, 187] on div "particulier" at bounding box center [134, 199] width 64 height 30
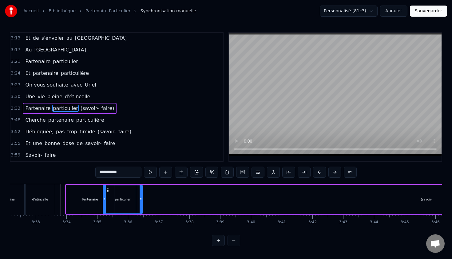
drag, startPoint x: 165, startPoint y: 199, endPoint x: 137, endPoint y: 198, distance: 28.3
click at [140, 198] on icon at bounding box center [141, 199] width 2 height 5
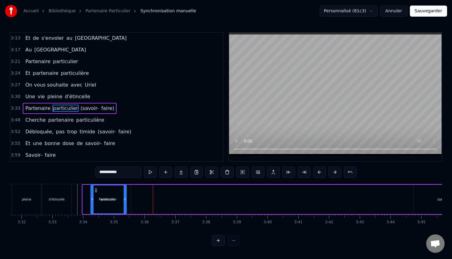
scroll to position [0, 6509]
click at [108, 190] on icon at bounding box center [108, 190] width 5 height 5
click at [95, 194] on div "Partenaire" at bounding box center [108, 199] width 48 height 29
type input "**********"
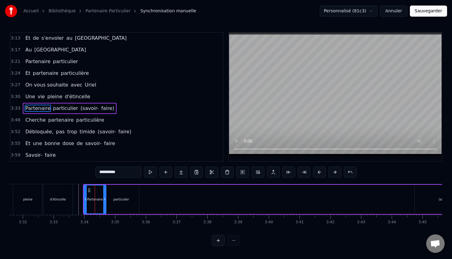
drag, startPoint x: 130, startPoint y: 199, endPoint x: 104, endPoint y: 198, distance: 25.8
click at [104, 198] on icon at bounding box center [104, 199] width 2 height 5
click at [84, 196] on div "Partenaire" at bounding box center [95, 199] width 23 height 29
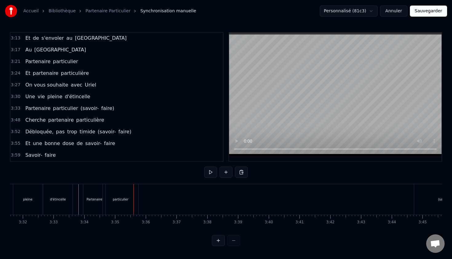
click at [92, 194] on div "Partenaire" at bounding box center [94, 199] width 22 height 30
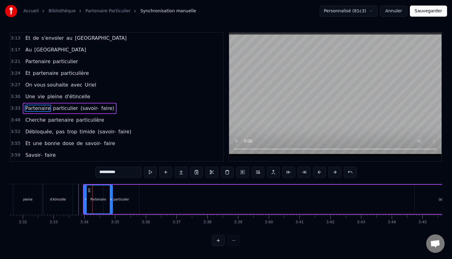
drag, startPoint x: 105, startPoint y: 199, endPoint x: 112, endPoint y: 199, distance: 6.8
click at [111, 199] on icon at bounding box center [111, 199] width 2 height 5
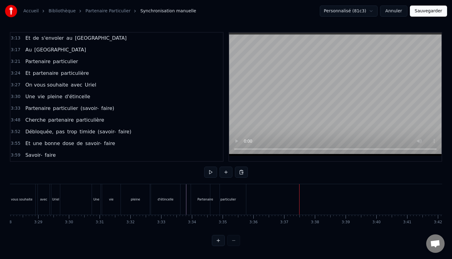
scroll to position [0, 6401]
click at [253, 194] on div "Partenaire particulier (savoir- faire)" at bounding box center [411, 199] width 441 height 30
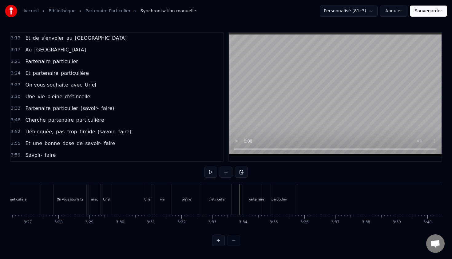
scroll to position [0, 6352]
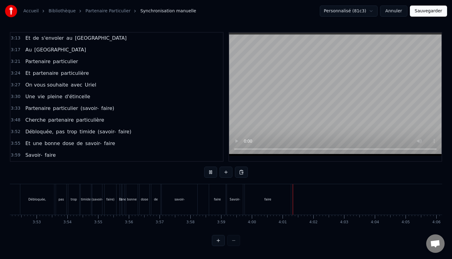
scroll to position [0, 7149]
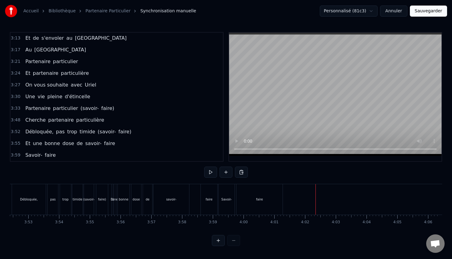
click at [267, 196] on div "faire" at bounding box center [260, 199] width 46 height 30
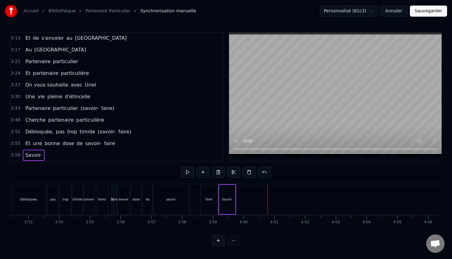
click at [210, 203] on div "faire" at bounding box center [209, 199] width 17 height 30
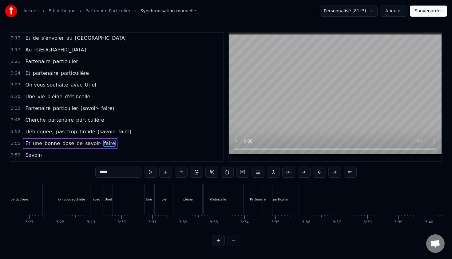
scroll to position [0, 6348]
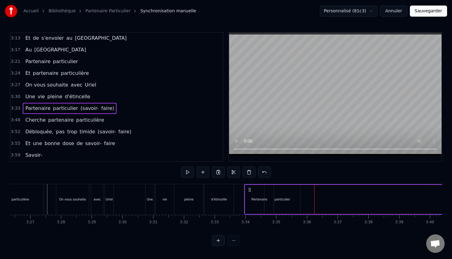
click at [300, 175] on div "0:12 Il est un être à la recherche 0:15 D'une esthétique de qualité 0:18 Il est…" at bounding box center [226, 139] width 433 height 214
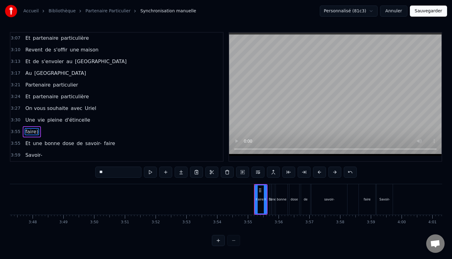
scroll to position [503, 0]
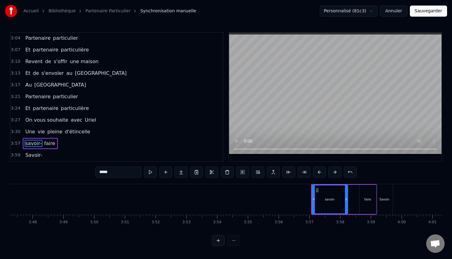
type input "*******"
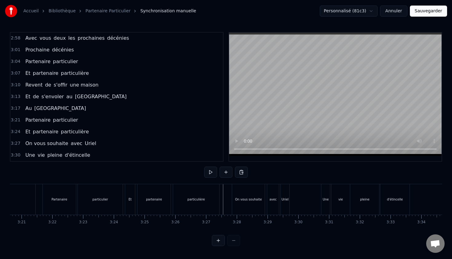
scroll to position [0, 6170]
click at [56, 193] on div "Partenaire" at bounding box center [60, 199] width 33 height 30
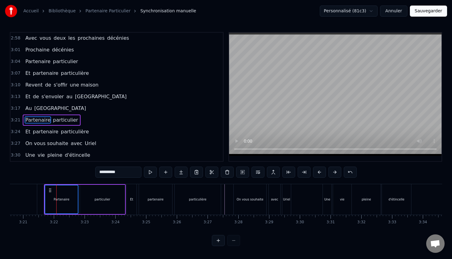
click at [133, 198] on div "Et" at bounding box center [131, 199] width 3 height 5
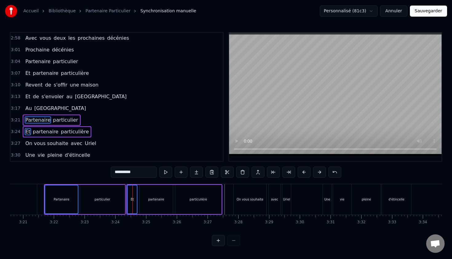
click at [241, 197] on div "On vous souhaite" at bounding box center [250, 199] width 27 height 5
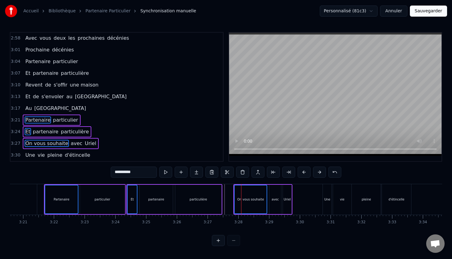
click at [392, 199] on div "d'étincelle" at bounding box center [397, 199] width 16 height 5
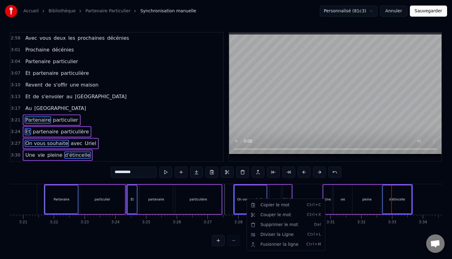
click at [341, 248] on html "Accueil Bibliothèque Partenaire Particulier Synchronisation manuelle Personnali…" at bounding box center [226, 128] width 452 height 256
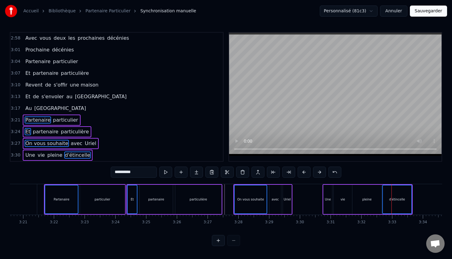
click at [341, 248] on html "Accueil Bibliothèque Partenaire Particulier Synchronisation manuelle Personnali…" at bounding box center [226, 128] width 452 height 256
click at [90, 230] on div "0:12 Il est un être à la recherche 0:15 D'une esthétique de qualité 0:18 Il est…" at bounding box center [226, 139] width 433 height 214
click at [75, 170] on div "0:12 Il est un être à la recherche 0:15 D'une esthétique de qualité 0:18 Il est…" at bounding box center [226, 139] width 433 height 214
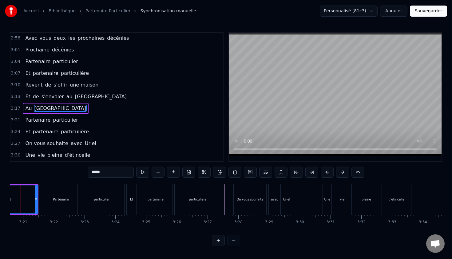
scroll to position [0, 6150]
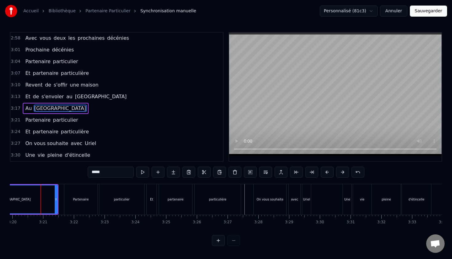
click at [92, 198] on div "Partenaire" at bounding box center [80, 199] width 33 height 30
type input "**********"
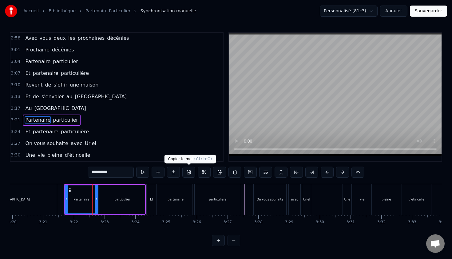
click at [187, 173] on button at bounding box center [188, 171] width 13 height 11
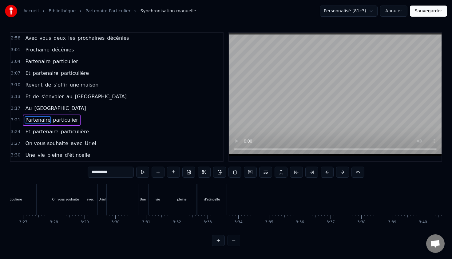
scroll to position [0, 6361]
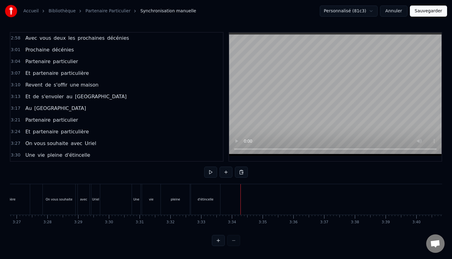
click at [242, 170] on button at bounding box center [241, 171] width 13 height 11
click at [240, 172] on button at bounding box center [241, 171] width 13 height 11
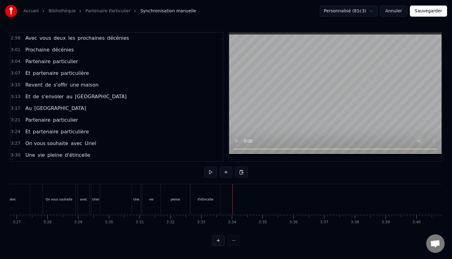
click at [184, 196] on div "pleine" at bounding box center [175, 199] width 29 height 30
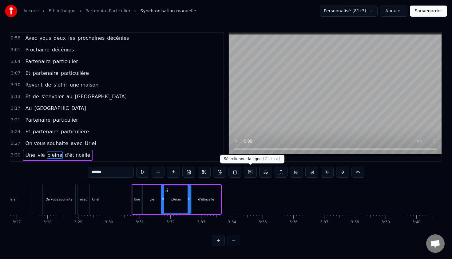
click at [251, 171] on button at bounding box center [250, 171] width 13 height 11
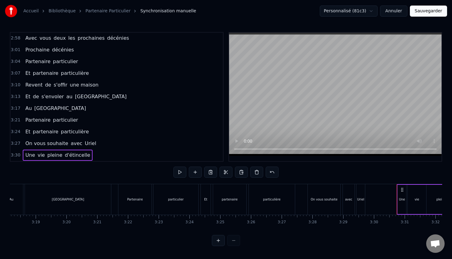
scroll to position [0, 6077]
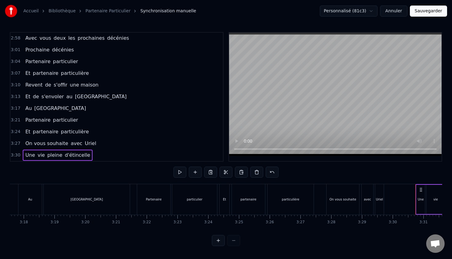
click at [153, 201] on div "Partenaire" at bounding box center [153, 199] width 33 height 30
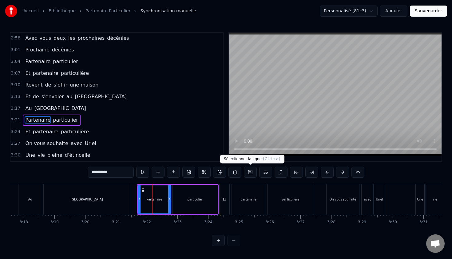
click at [251, 171] on button at bounding box center [250, 171] width 13 height 11
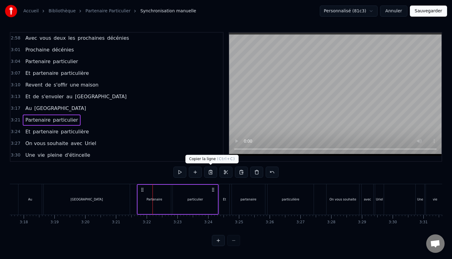
click at [213, 171] on button at bounding box center [210, 171] width 13 height 11
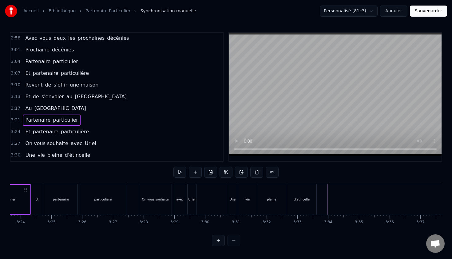
scroll to position [0, 6365]
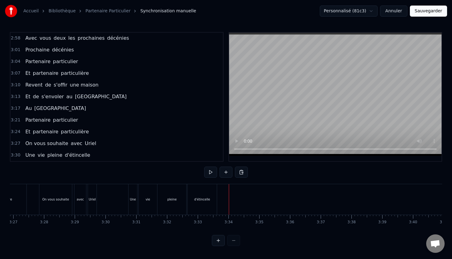
click at [242, 174] on button at bounding box center [241, 171] width 13 height 11
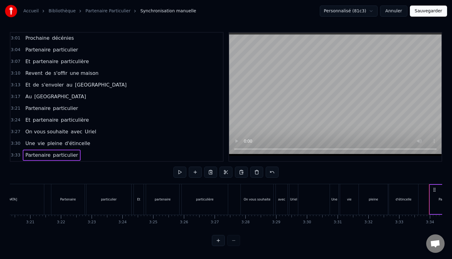
scroll to position [0, 6158]
click at [144, 202] on div "Et" at bounding box center [144, 199] width 10 height 30
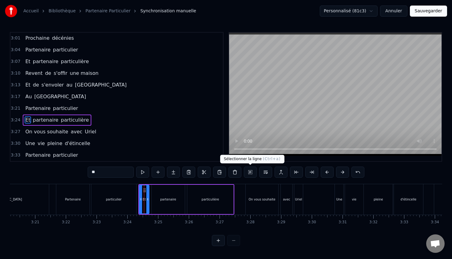
click at [247, 174] on button at bounding box center [250, 171] width 13 height 11
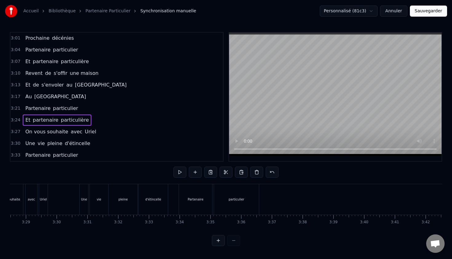
scroll to position [0, 6422]
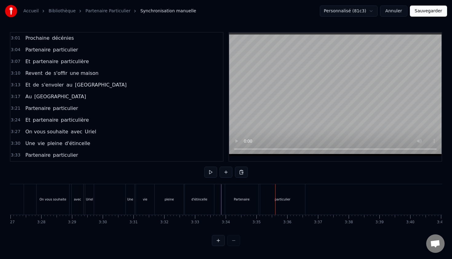
scroll to position [0, 6375]
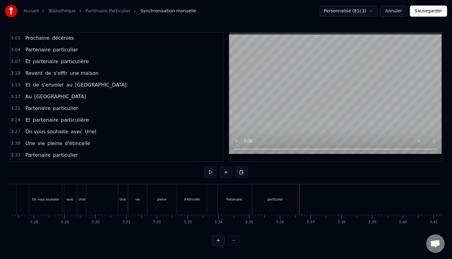
click at [242, 171] on button at bounding box center [241, 171] width 13 height 11
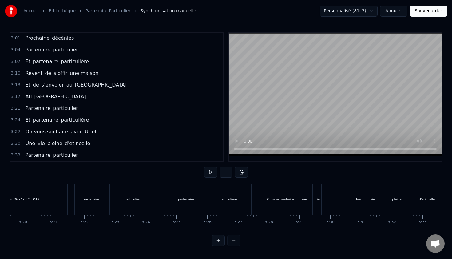
scroll to position [0, 6144]
click at [159, 200] on div "Et" at bounding box center [158, 199] width 10 height 30
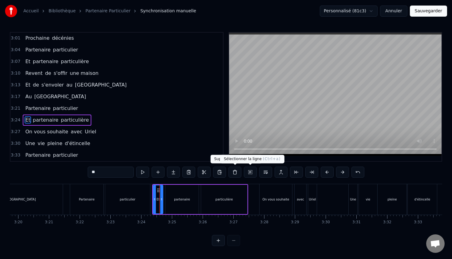
click at [246, 171] on button at bounding box center [250, 171] width 13 height 11
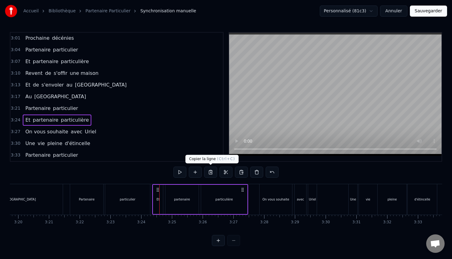
click at [209, 171] on button at bounding box center [210, 171] width 13 height 11
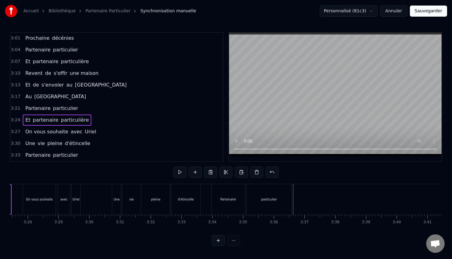
scroll to position [0, 6393]
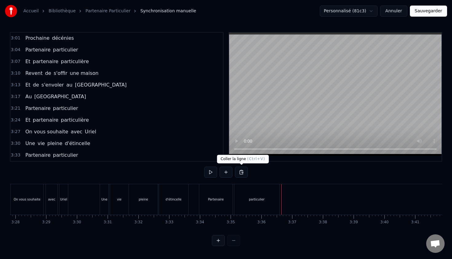
click at [244, 171] on button at bounding box center [241, 171] width 13 height 11
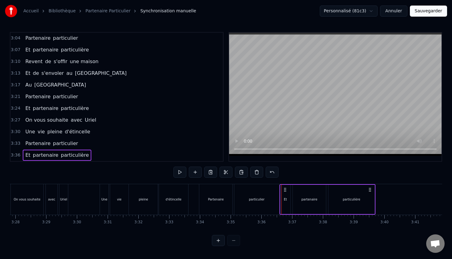
click at [286, 190] on icon at bounding box center [285, 189] width 5 height 5
click at [261, 183] on div "0:12 Il est un être à la recherche 0:15 D'une esthétique de qualité 0:18 Il est…" at bounding box center [226, 139] width 433 height 214
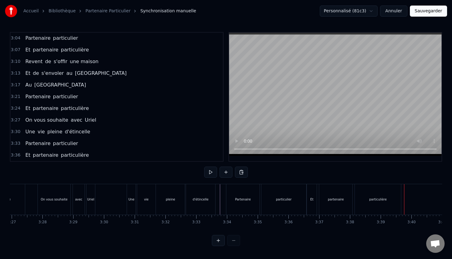
scroll to position [0, 6363]
click at [52, 196] on div "On vous souhaite" at bounding box center [57, 199] width 33 height 30
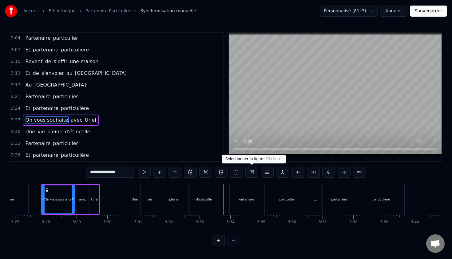
click at [252, 173] on button at bounding box center [251, 171] width 13 height 11
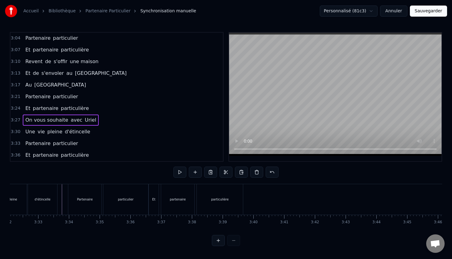
scroll to position [0, 6546]
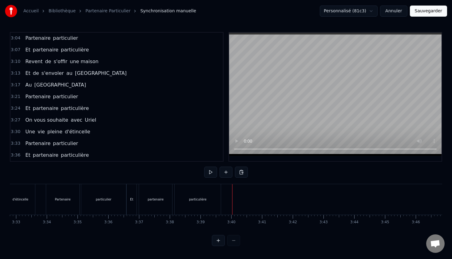
click at [222, 198] on div "Et partenaire particulière" at bounding box center [174, 199] width 96 height 30
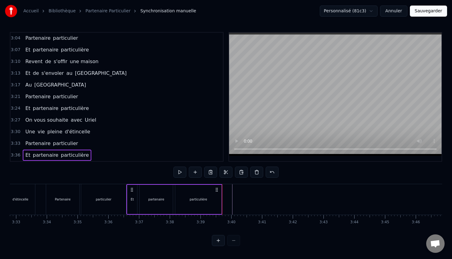
click at [150, 233] on div "0:12 Il est un être à la recherche 0:15 D'une esthétique de qualité 0:18 Il est…" at bounding box center [226, 139] width 433 height 214
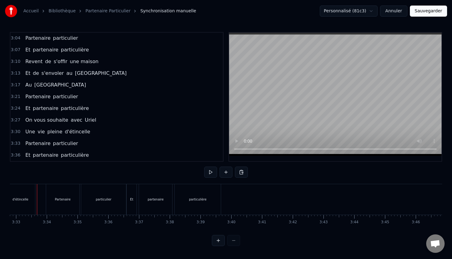
scroll to position [0, 6543]
click at [240, 173] on button at bounding box center [241, 171] width 13 height 11
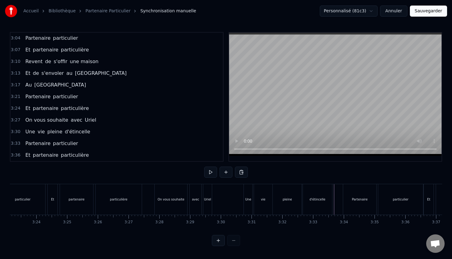
scroll to position [0, 6247]
click at [165, 197] on div "On vous souhaite" at bounding box center [172, 199] width 27 height 5
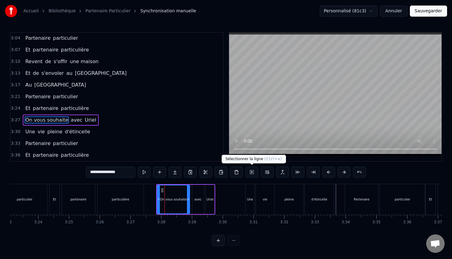
click at [254, 172] on button at bounding box center [251, 171] width 13 height 11
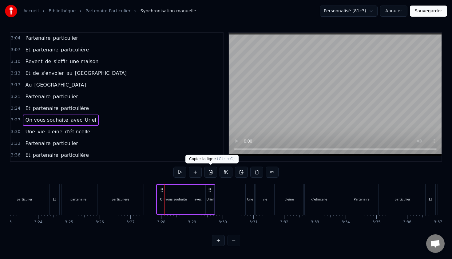
click at [212, 172] on button at bounding box center [210, 171] width 13 height 11
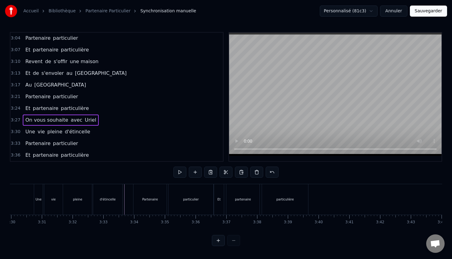
scroll to position [0, 6459]
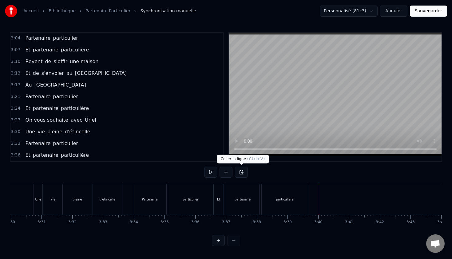
click at [241, 173] on button at bounding box center [241, 171] width 13 height 11
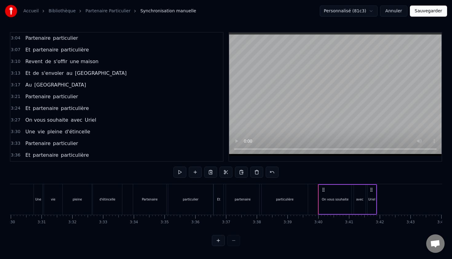
scroll to position [515, 0]
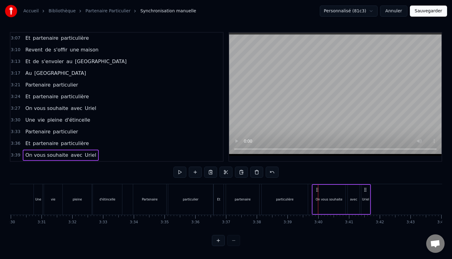
drag, startPoint x: 324, startPoint y: 189, endPoint x: 318, endPoint y: 189, distance: 6.2
click at [318, 189] on circle at bounding box center [318, 189] width 0 height 0
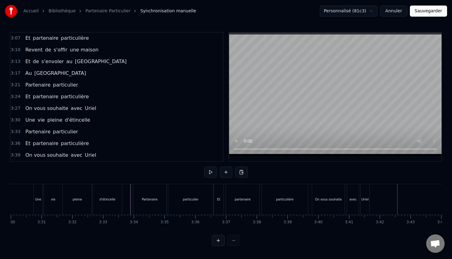
click at [343, 204] on div "On vous souhaite" at bounding box center [328, 199] width 33 height 30
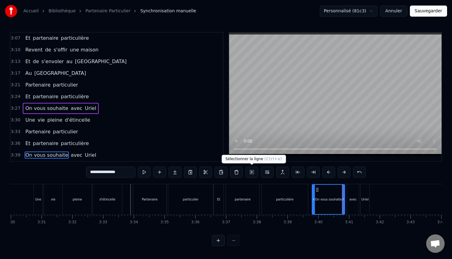
click at [255, 172] on button at bounding box center [251, 171] width 13 height 11
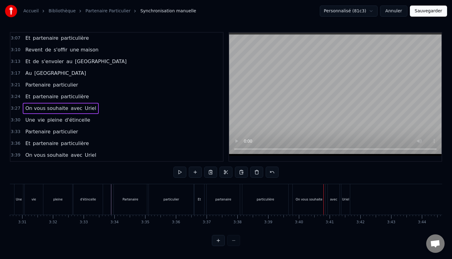
scroll to position [0, 6557]
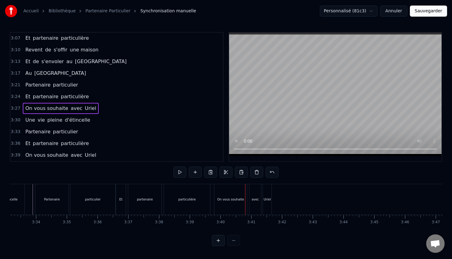
click at [235, 191] on div "On vous souhaite" at bounding box center [230, 199] width 33 height 30
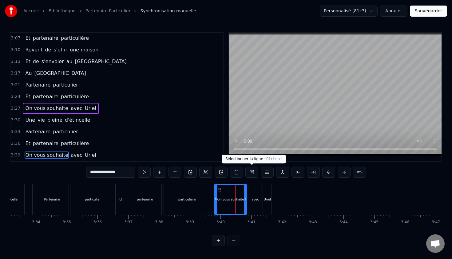
click at [252, 170] on button at bounding box center [251, 171] width 13 height 11
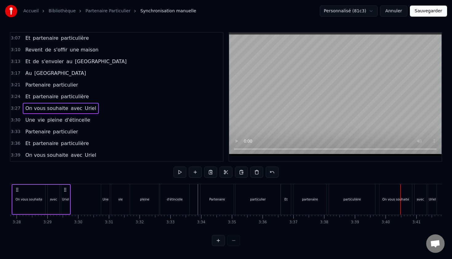
scroll to position [0, 6363]
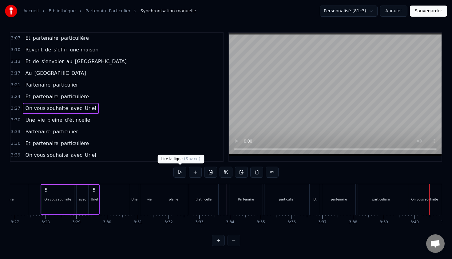
click at [158, 166] on div "0:12 Il est un être à la recherche 0:15 D'une esthétique de qualité 0:18 Il est…" at bounding box center [226, 139] width 433 height 214
click at [96, 169] on div "0:12 Il est un être à la recherche 0:15 D'une esthétique de qualité 0:18 Il est…" at bounding box center [226, 139] width 433 height 214
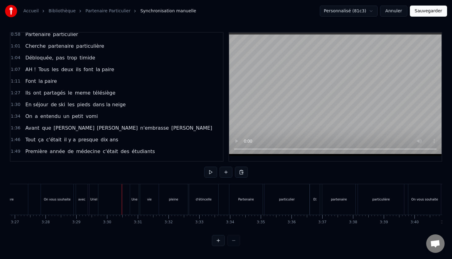
scroll to position [152, 0]
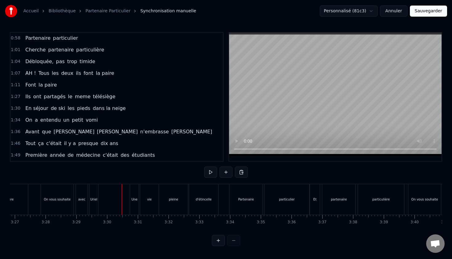
click at [55, 168] on div "0:12 Il est un être à la recherche 0:15 D'une esthétique de qualité 0:18 Il est…" at bounding box center [226, 139] width 433 height 214
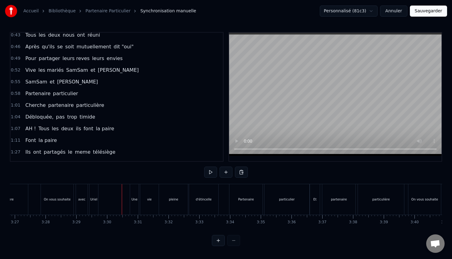
scroll to position [103, 0]
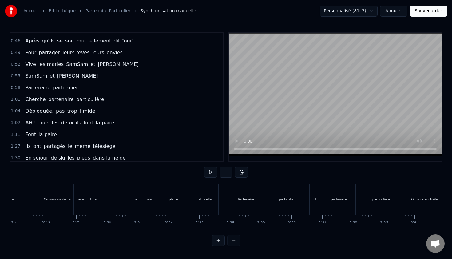
click at [26, 111] on span "Débloquée," at bounding box center [40, 110] width 30 height 7
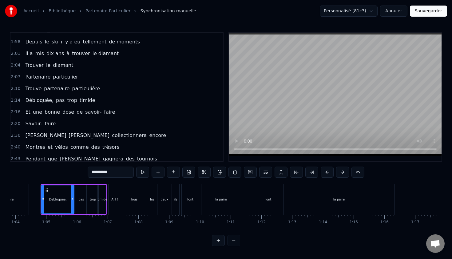
scroll to position [308, 0]
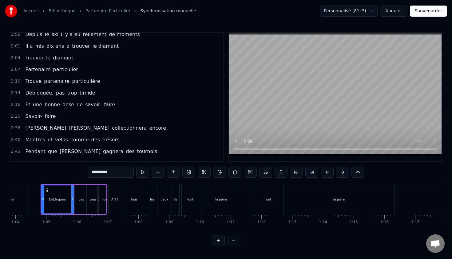
click at [26, 95] on span "Débloquée," at bounding box center [40, 92] width 30 height 7
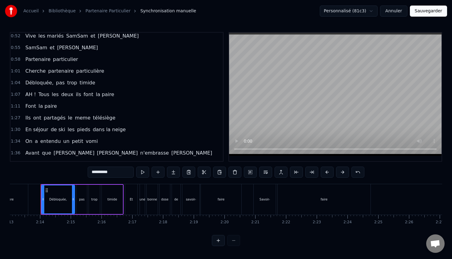
scroll to position [131, 0]
click at [31, 82] on span "Débloquée," at bounding box center [40, 82] width 30 height 7
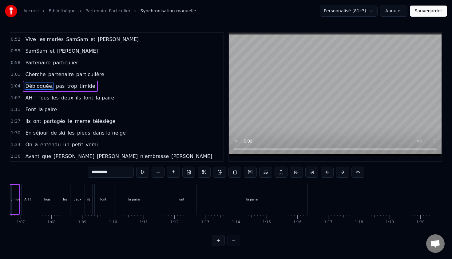
scroll to position [0, 1963]
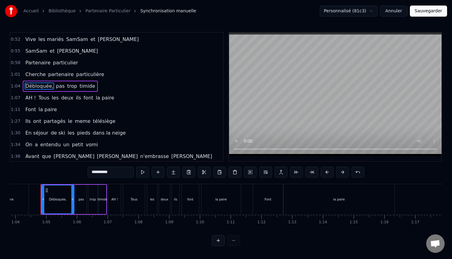
drag, startPoint x: 117, startPoint y: 171, endPoint x: 40, endPoint y: 171, distance: 76.6
click at [40, 171] on div "0:12 Il est un être à la recherche 0:15 D'une esthétique de qualité 0:18 Il est…" at bounding box center [226, 139] width 433 height 214
click at [48, 84] on span "pas" at bounding box center [53, 85] width 10 height 7
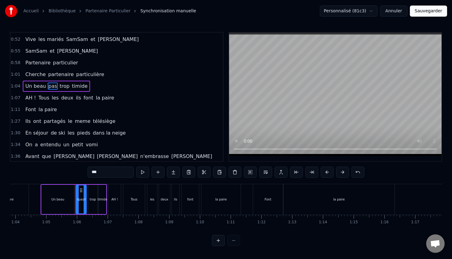
scroll to position [117, 0]
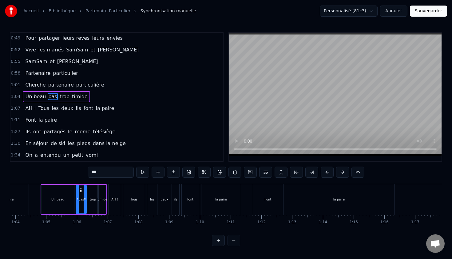
drag, startPoint x: 101, startPoint y: 169, endPoint x: 70, endPoint y: 161, distance: 31.9
click at [76, 162] on div "0:12 Il est un être à la recherche 0:15 D'une esthétique de qualité 0:18 Il est…" at bounding box center [226, 139] width 433 height 214
drag, startPoint x: 102, startPoint y: 172, endPoint x: 71, endPoint y: 172, distance: 31.1
click at [71, 172] on div "0:12 Il est un être à la recherche 0:15 D'une esthétique de qualité 0:18 Il est…" at bounding box center [226, 139] width 433 height 214
click at [62, 95] on span "trop" at bounding box center [65, 96] width 11 height 7
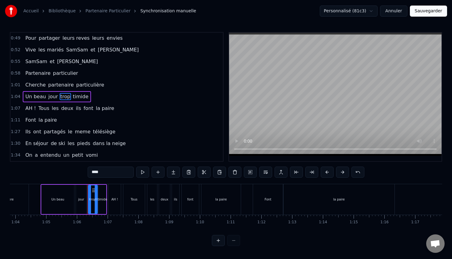
drag, startPoint x: 106, startPoint y: 170, endPoint x: 44, endPoint y: 161, distance: 62.5
click at [44, 161] on div "0:12 Il est un être à la recherche 0:15 D'une esthétique de qualité 0:18 Il est…" at bounding box center [226, 139] width 433 height 214
click at [83, 94] on span "timide" at bounding box center [88, 96] width 17 height 7
drag, startPoint x: 107, startPoint y: 170, endPoint x: 48, endPoint y: 161, distance: 60.2
click at [52, 161] on div "0:12 Il est un être à la recherche 0:15 D'une esthétique de qualité 0:18 Il est…" at bounding box center [226, 139] width 433 height 214
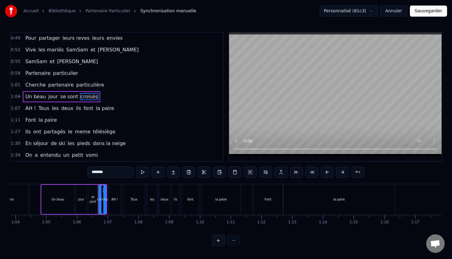
click at [29, 111] on span "AH !" at bounding box center [31, 108] width 12 height 7
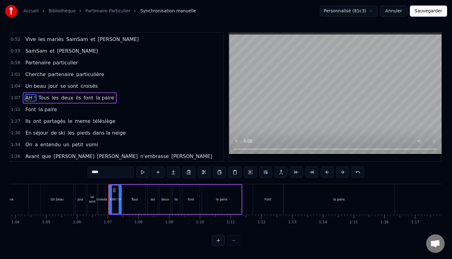
scroll to position [129, 0]
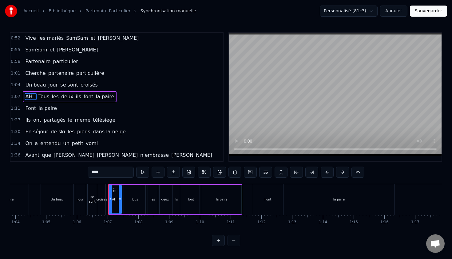
drag, startPoint x: 108, startPoint y: 171, endPoint x: 72, endPoint y: 170, distance: 35.7
click at [72, 170] on div "0:12 Il est un être à la recherche 0:15 D'une esthétique de qualité 0:18 Il est…" at bounding box center [226, 139] width 433 height 214
click at [37, 99] on span "Tous" at bounding box center [38, 96] width 12 height 7
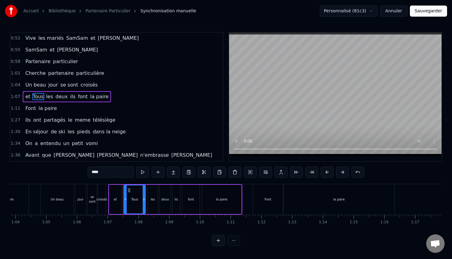
click at [107, 177] on input "****" at bounding box center [111, 171] width 46 height 11
drag, startPoint x: 109, startPoint y: 173, endPoint x: 62, endPoint y: 171, distance: 46.8
click at [62, 171] on div "0:12 Il est un être à la recherche 0:15 D'une esthétique de qualité 0:18 Il est…" at bounding box center [226, 139] width 433 height 214
type input "***"
click at [48, 94] on div "et ont les deux ils font la paire" at bounding box center [65, 96] width 85 height 11
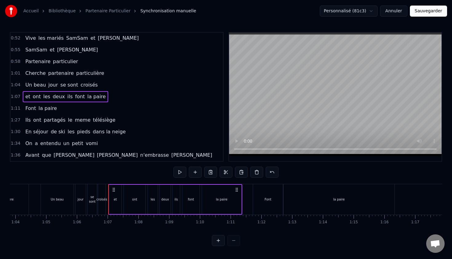
click at [44, 98] on span "les" at bounding box center [47, 96] width 8 height 7
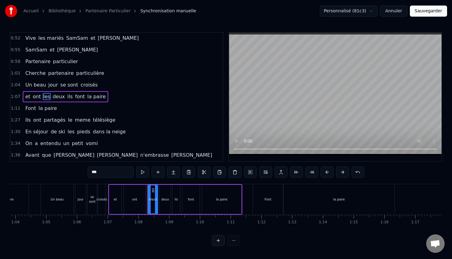
drag, startPoint x: 108, startPoint y: 171, endPoint x: 67, endPoint y: 166, distance: 40.9
click at [67, 166] on div "0:12 Il est un être à la recherche 0:15 D'une esthétique de qualité 0:18 Il est…" at bounding box center [226, 139] width 433 height 214
click at [69, 100] on span "deux" at bounding box center [69, 96] width 14 height 7
drag, startPoint x: 114, startPoint y: 171, endPoint x: 93, endPoint y: 165, distance: 21.8
click at [93, 165] on div "0:12 Il est un être à la recherche 0:15 D'une esthétique de qualité 0:18 Il est…" at bounding box center [226, 139] width 433 height 214
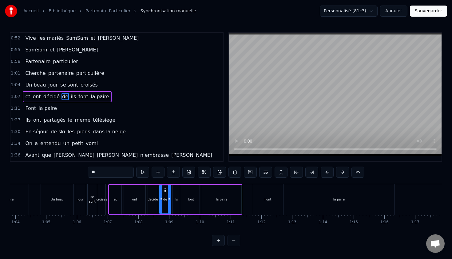
click at [70, 98] on span "ils" at bounding box center [73, 96] width 6 height 7
click at [114, 171] on input "***" at bounding box center [111, 171] width 46 height 11
type input "*"
click at [103, 96] on span "la paire" at bounding box center [113, 96] width 20 height 7
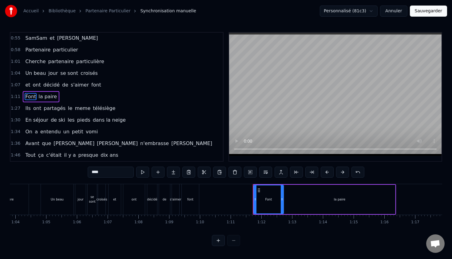
click at [93, 86] on span "font" at bounding box center [96, 84] width 11 height 7
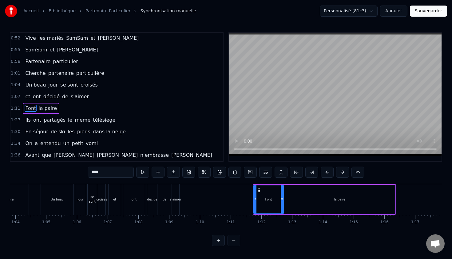
scroll to position [141, 0]
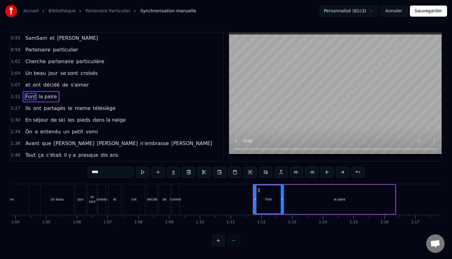
drag, startPoint x: 106, startPoint y: 171, endPoint x: 57, endPoint y: 162, distance: 49.8
click at [61, 163] on div "0:12 Il est un être à la recherche 0:15 D'une esthétique de qualité 0:18 Il est…" at bounding box center [226, 139] width 433 height 214
click at [34, 98] on span "la paire" at bounding box center [43, 96] width 20 height 7
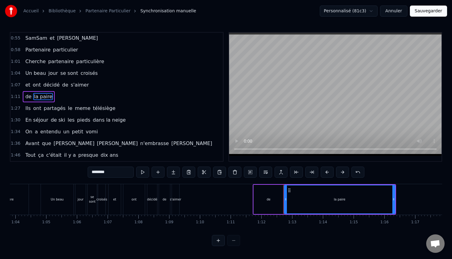
drag, startPoint x: 118, startPoint y: 174, endPoint x: 61, endPoint y: 164, distance: 57.7
click at [61, 164] on div "0:12 Il est un être à la recherche 0:15 D'une esthétique de qualité 0:18 Il est…" at bounding box center [226, 139] width 433 height 214
type input "*******"
click at [192, 85] on div "1:07 et ont décidé de s'aimer" at bounding box center [116, 85] width 213 height 12
